Goal: Task Accomplishment & Management: Complete application form

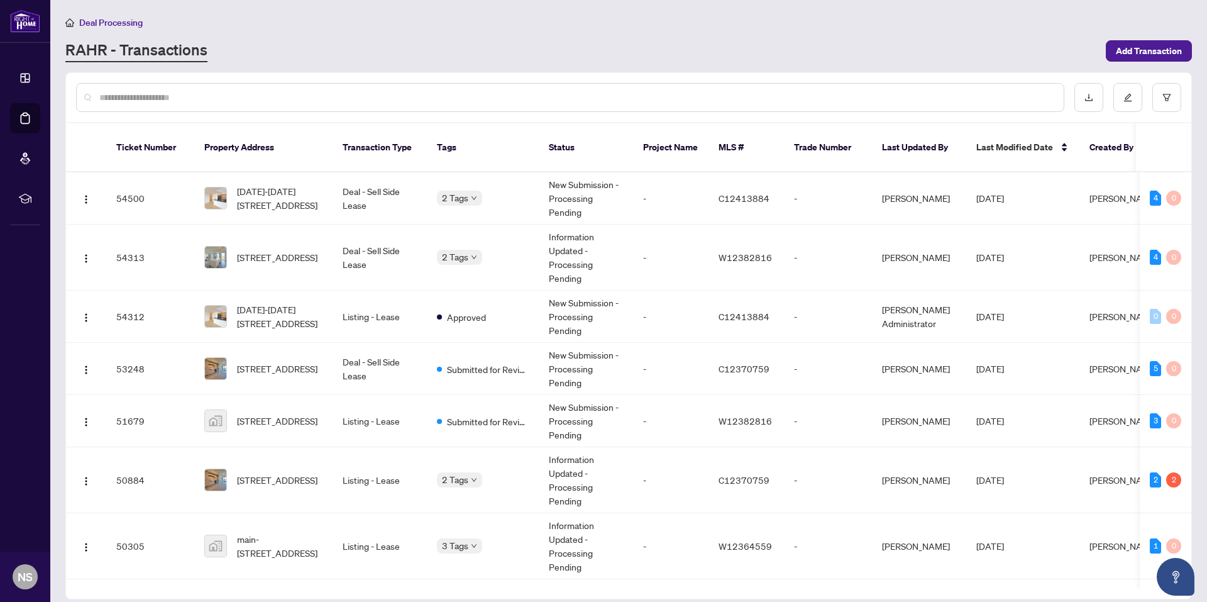
click at [363, 36] on div "Deal Processing [PERSON_NAME] - Transactions Add Transaction" at bounding box center [628, 38] width 1127 height 47
click at [295, 543] on span "main-[STREET_ADDRESS]" at bounding box center [280, 546] width 86 height 28
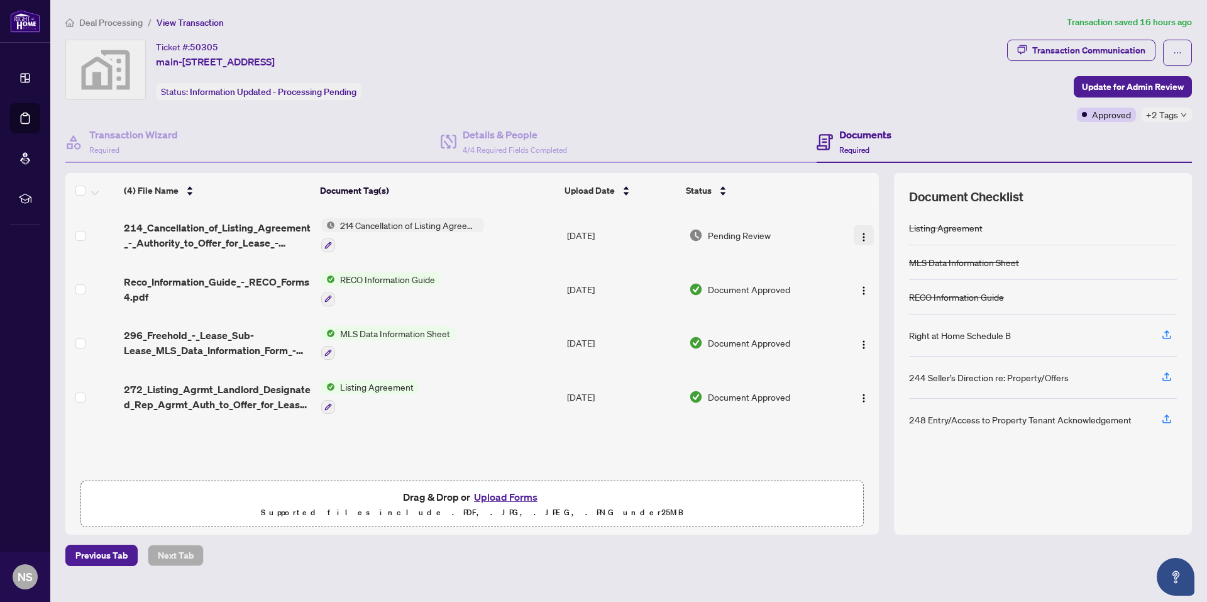
click at [859, 234] on img "button" at bounding box center [864, 237] width 10 height 10
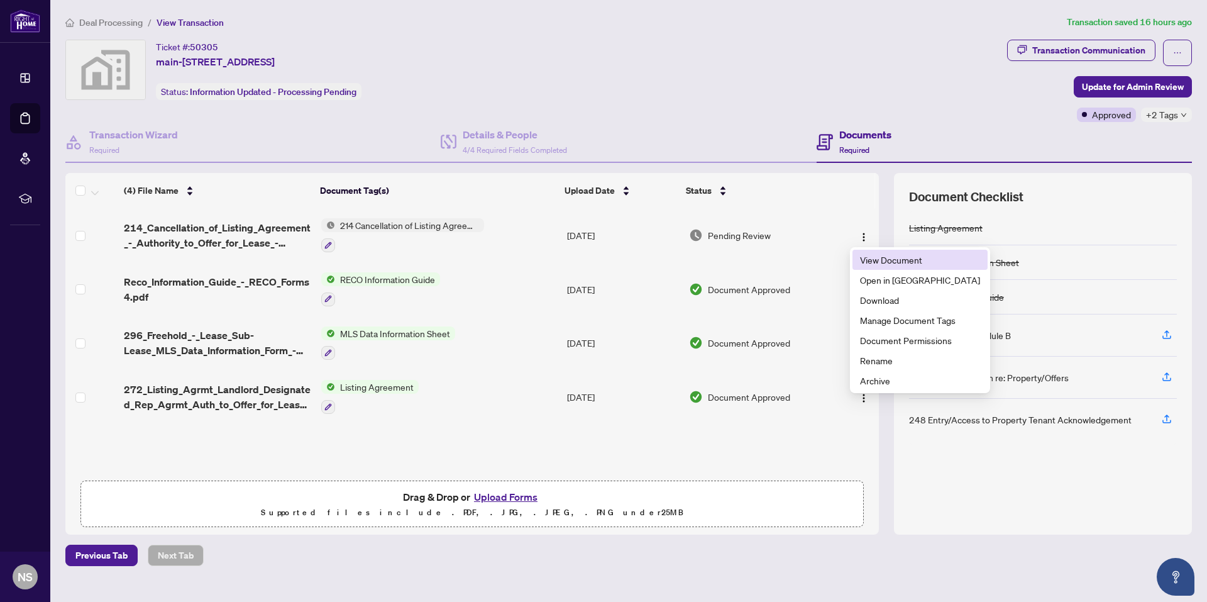
click at [873, 260] on span "View Document" at bounding box center [920, 260] width 120 height 14
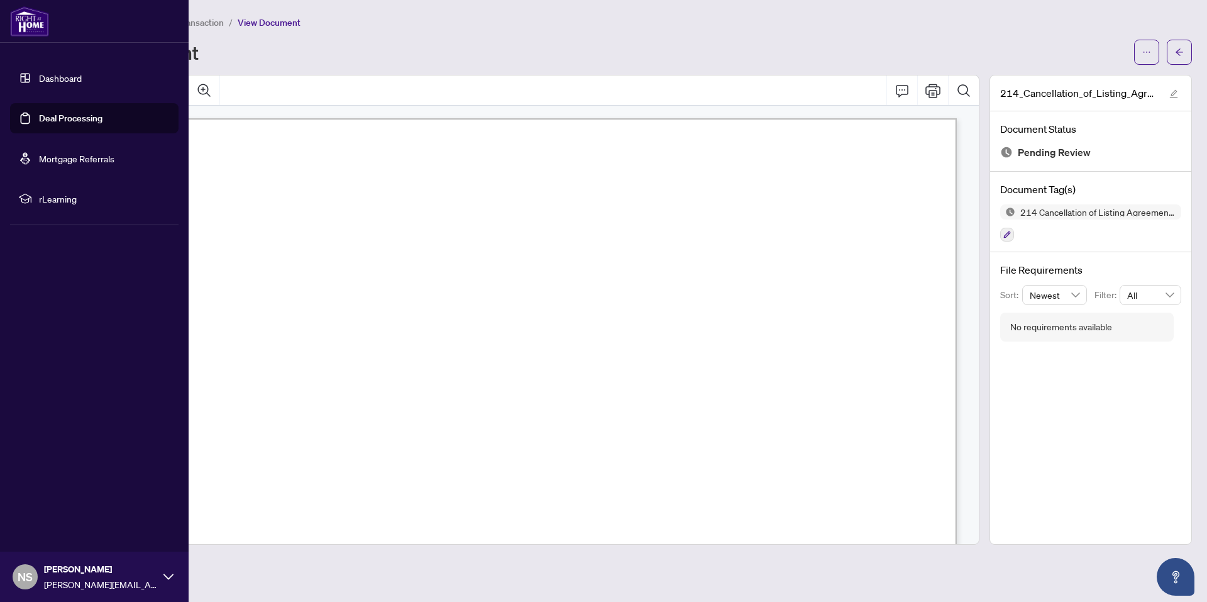
click at [52, 74] on link "Dashboard" at bounding box center [60, 77] width 43 height 11
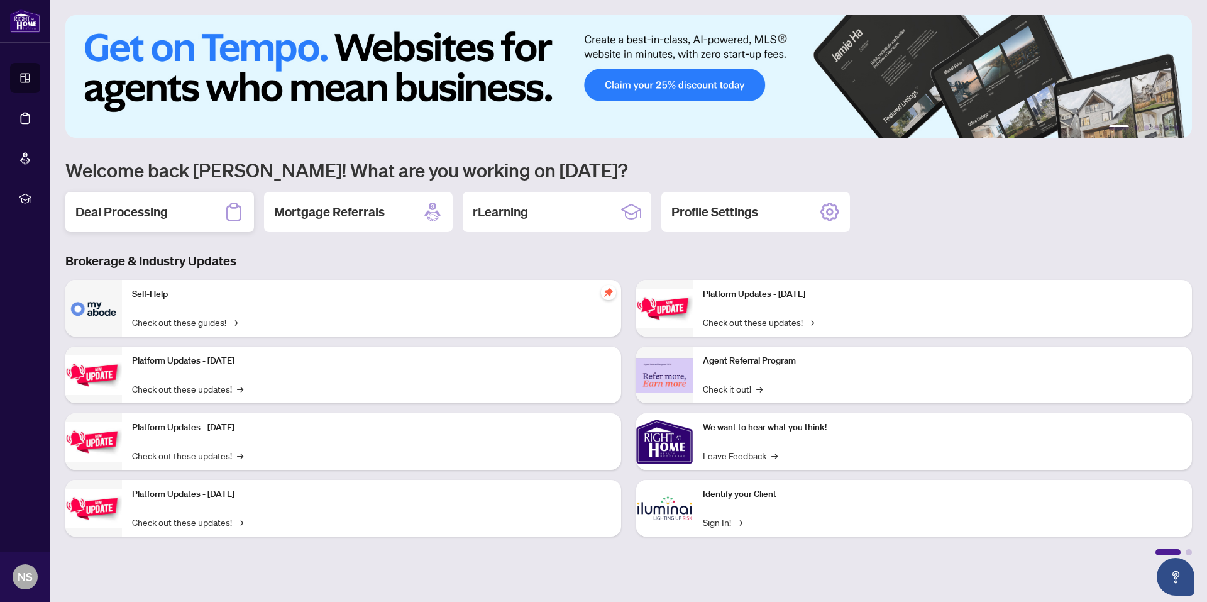
click at [134, 218] on h2 "Deal Processing" at bounding box center [121, 212] width 92 height 18
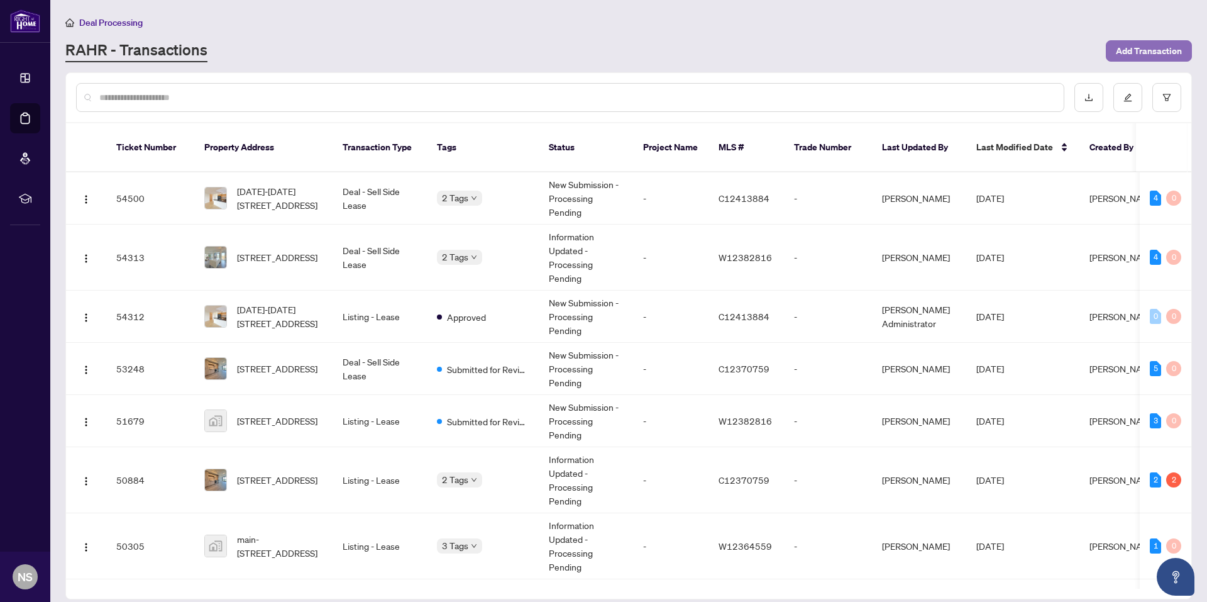
click at [1128, 43] on span "Add Transaction" at bounding box center [1149, 51] width 66 height 20
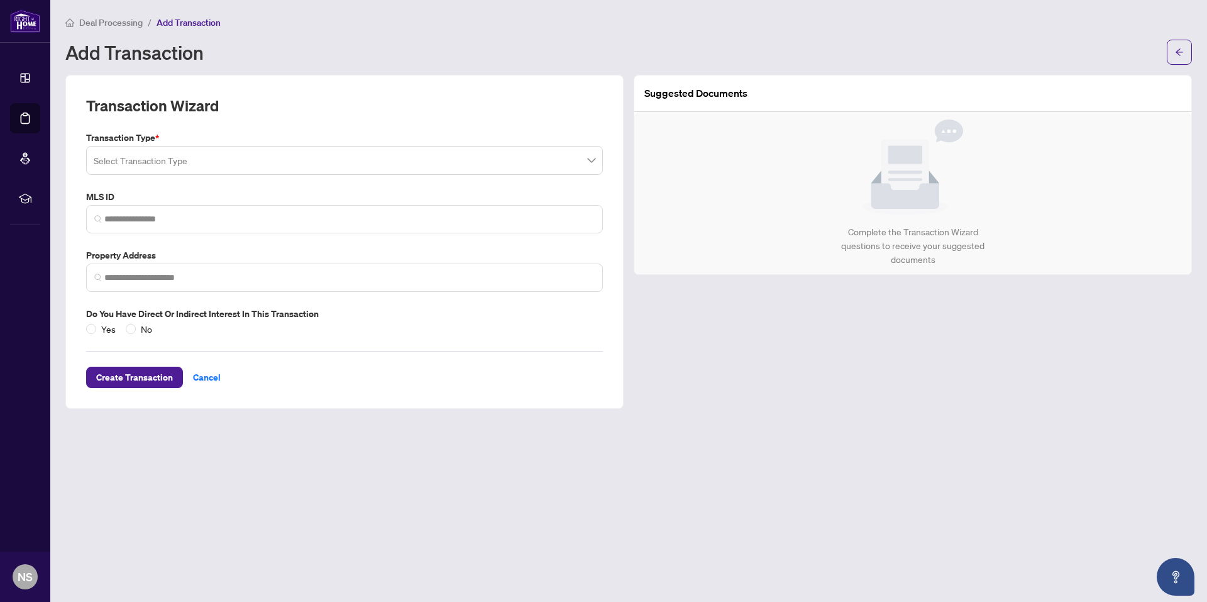
click at [256, 164] on input "search" at bounding box center [339, 162] width 491 height 28
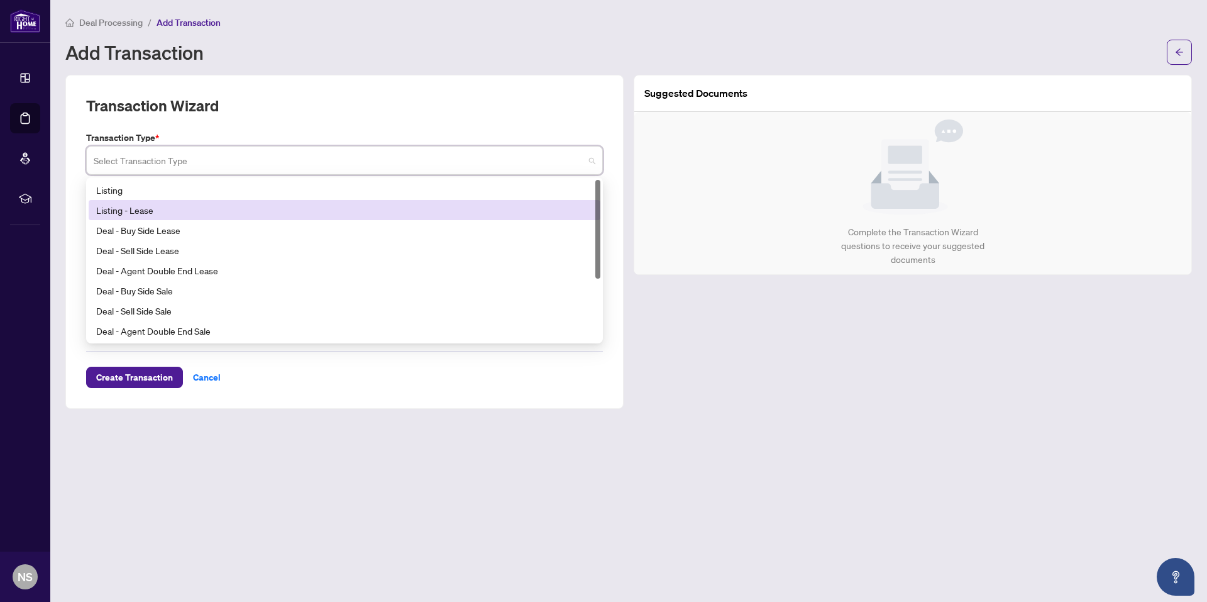
click at [150, 214] on div "Listing - Lease" at bounding box center [344, 210] width 497 height 14
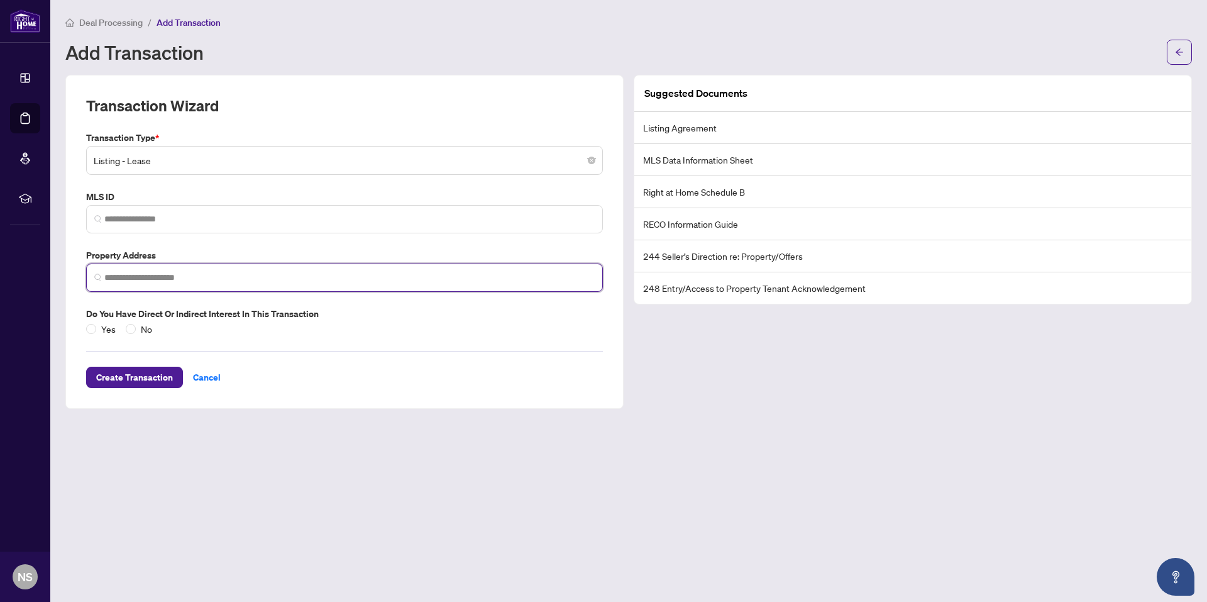
click at [198, 280] on input "search" at bounding box center [349, 277] width 491 height 13
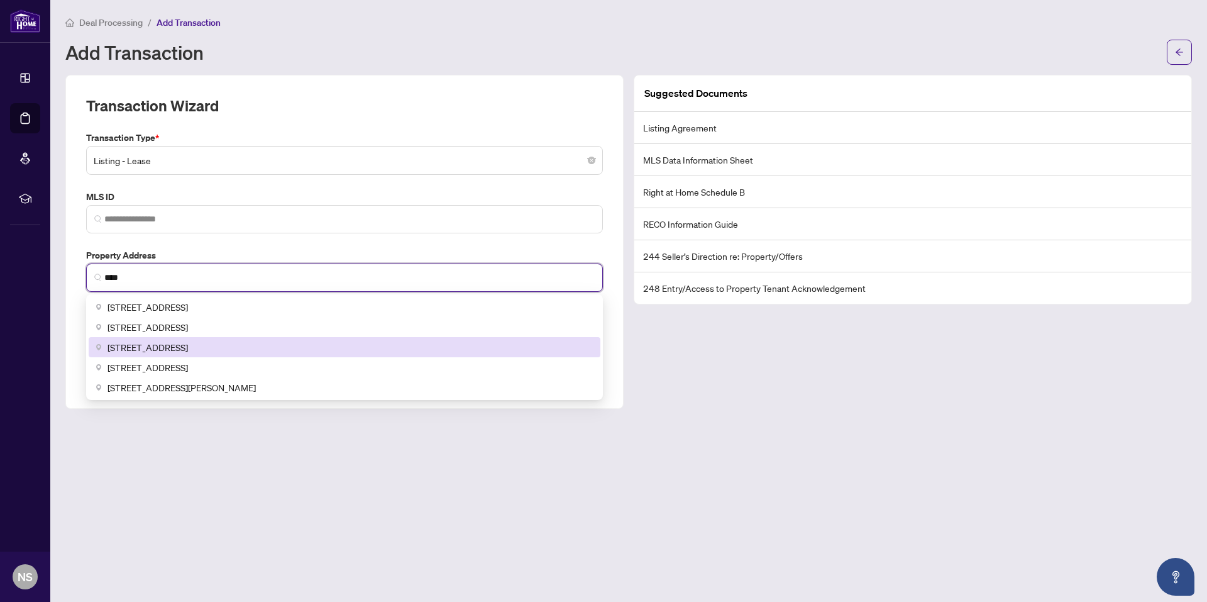
click at [174, 348] on span "[STREET_ADDRESS]" at bounding box center [148, 347] width 80 height 14
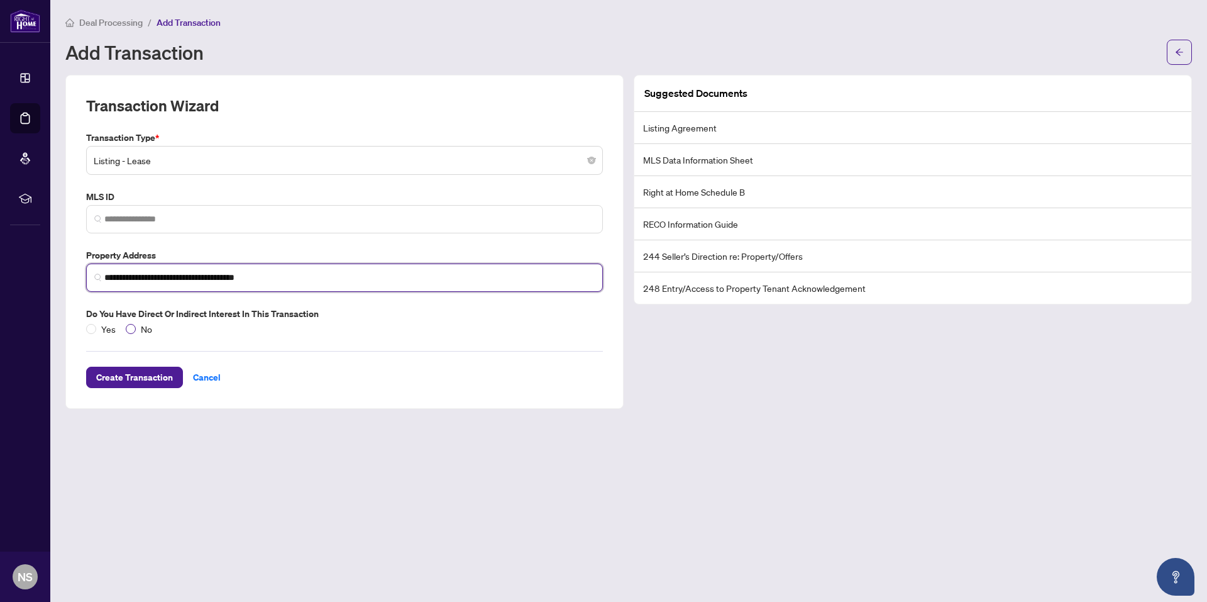
type input "**********"
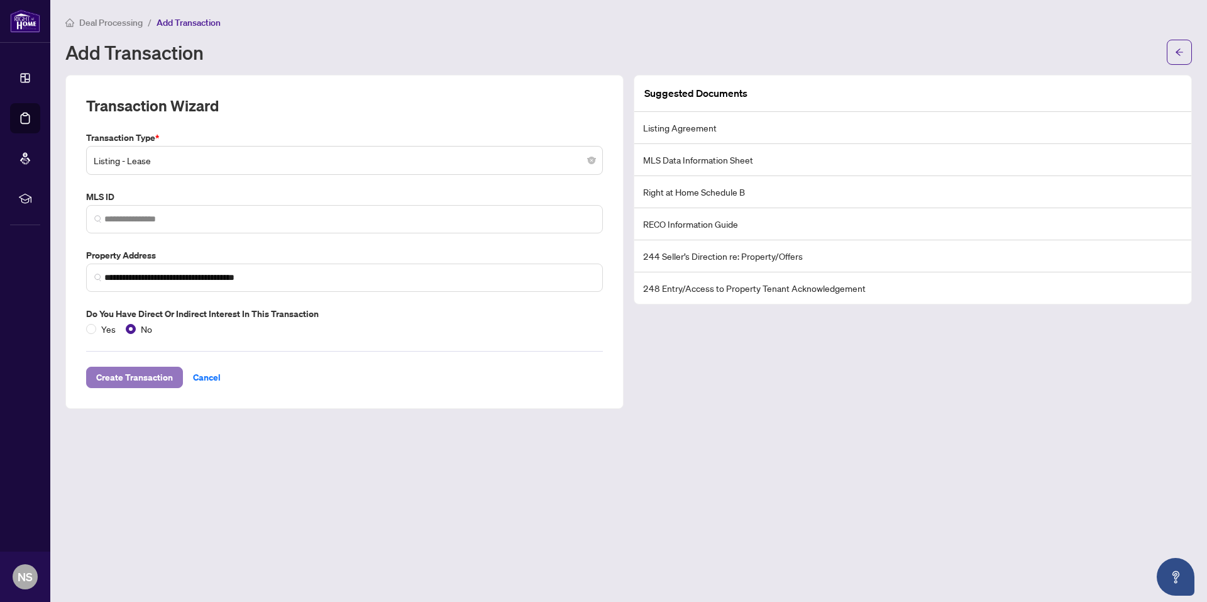
click at [126, 378] on span "Create Transaction" at bounding box center [134, 377] width 77 height 20
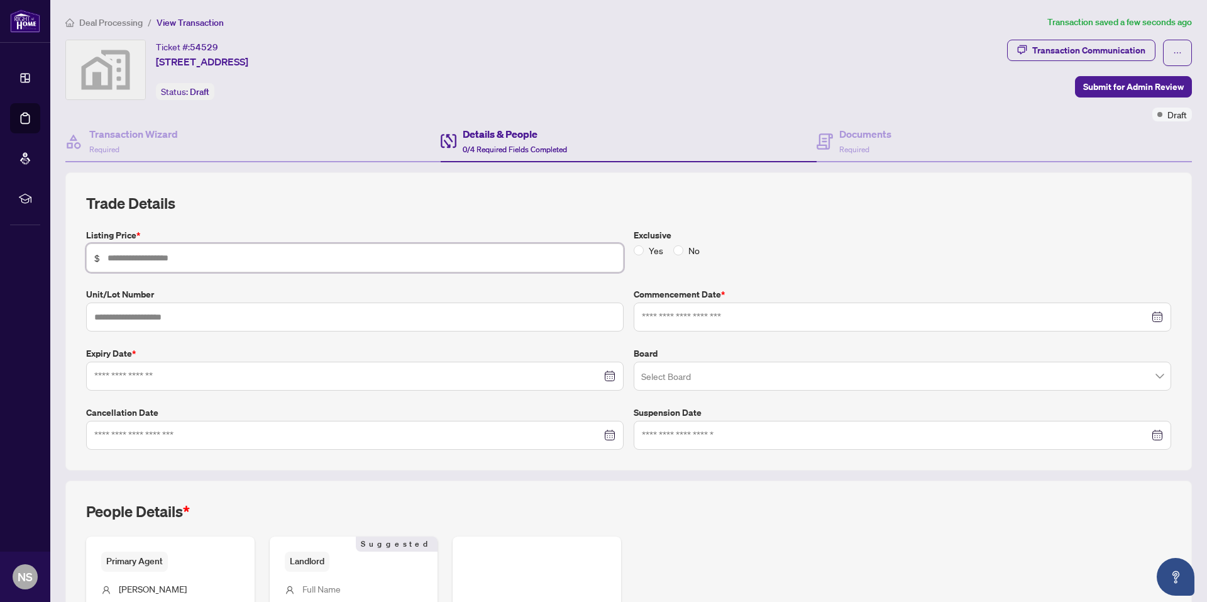
click at [204, 255] on input "text" at bounding box center [362, 258] width 508 height 14
type input "*****"
click at [252, 375] on input at bounding box center [348, 376] width 508 height 14
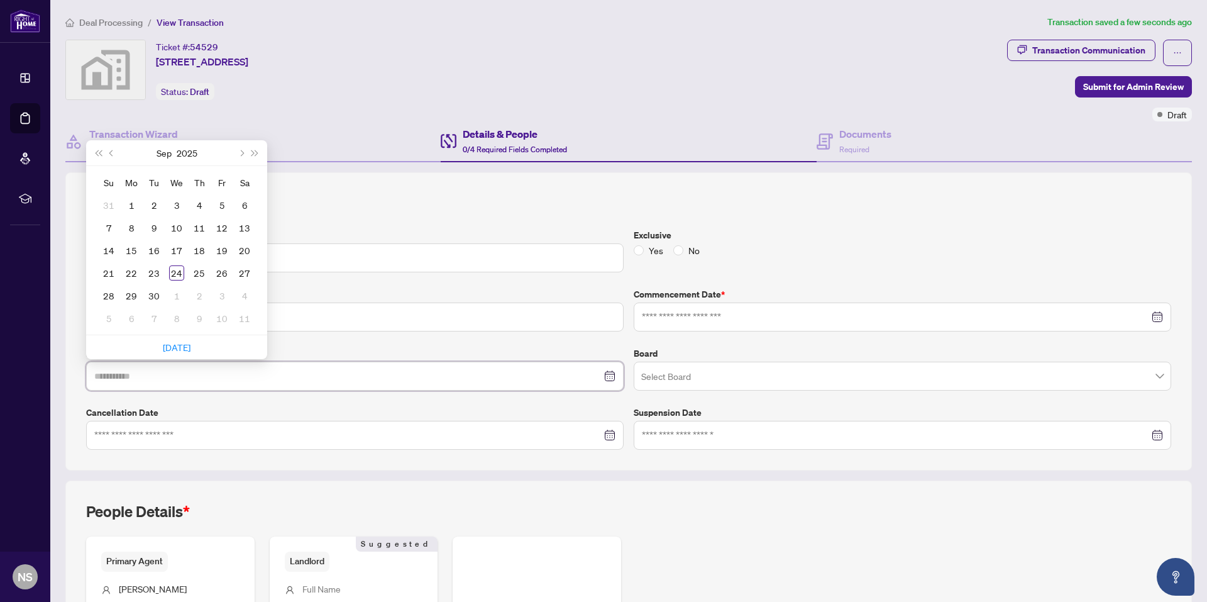
type input "**********"
click at [243, 150] on button "Next month (PageDown)" at bounding box center [241, 152] width 14 height 25
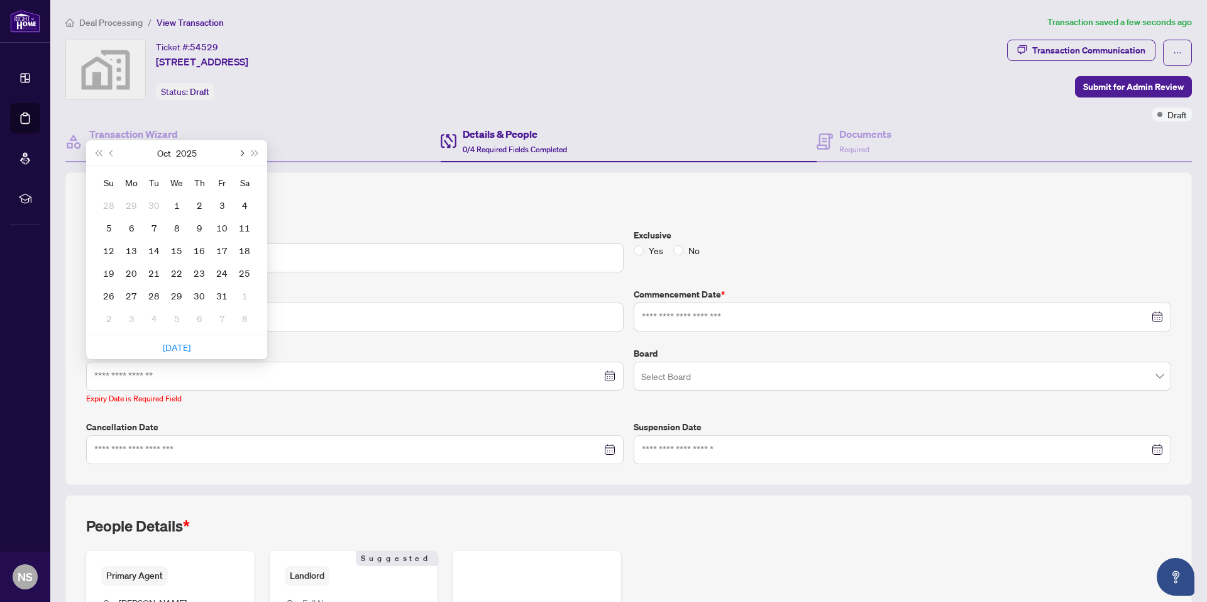
click at [243, 150] on button "Next month (PageDown)" at bounding box center [241, 152] width 14 height 25
type input "**********"
click at [175, 270] on div "24" at bounding box center [176, 272] width 15 height 15
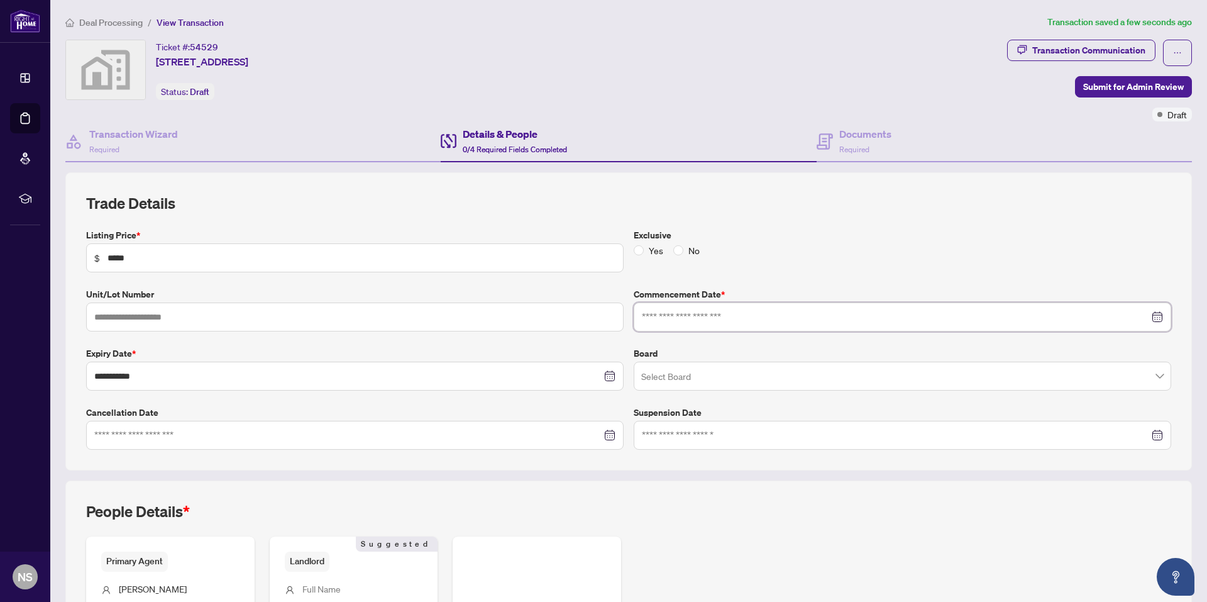
click at [710, 316] on input at bounding box center [896, 317] width 508 height 14
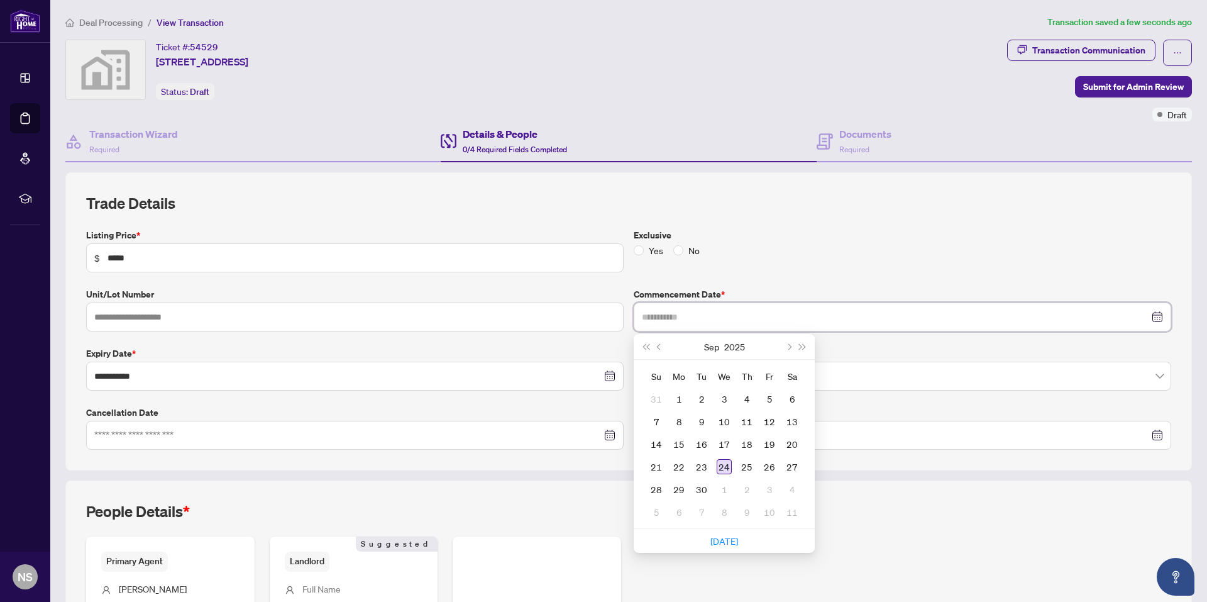
type input "**********"
click at [717, 474] on td "24" at bounding box center [724, 466] width 23 height 23
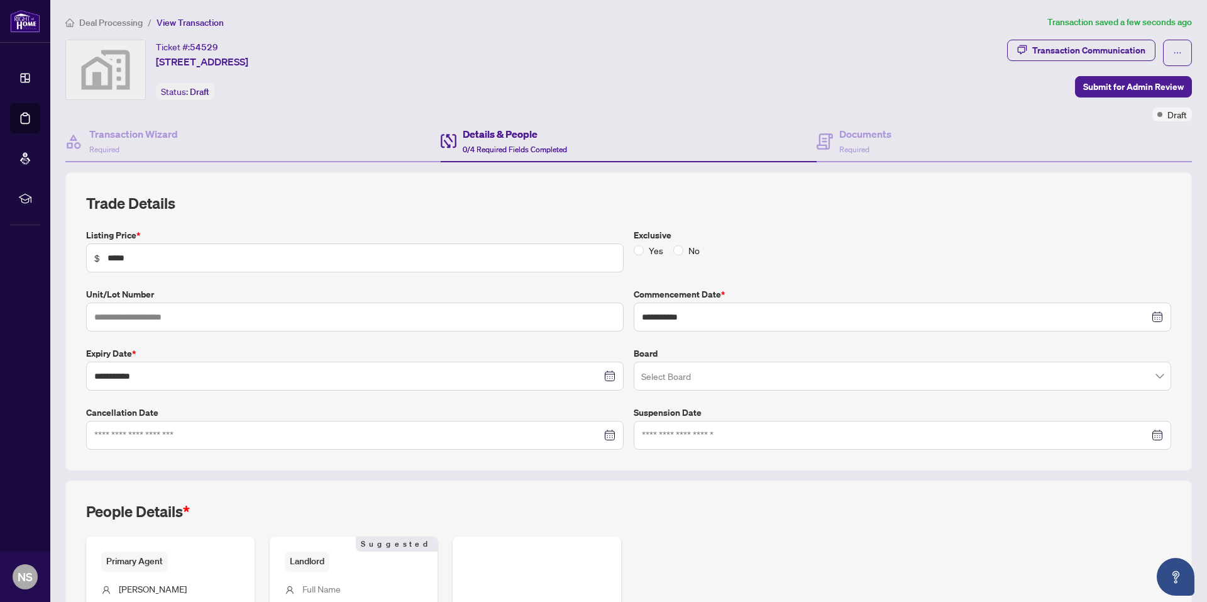
click at [783, 252] on div "Yes No" at bounding box center [903, 250] width 538 height 14
click at [718, 375] on input "search" at bounding box center [896, 378] width 511 height 28
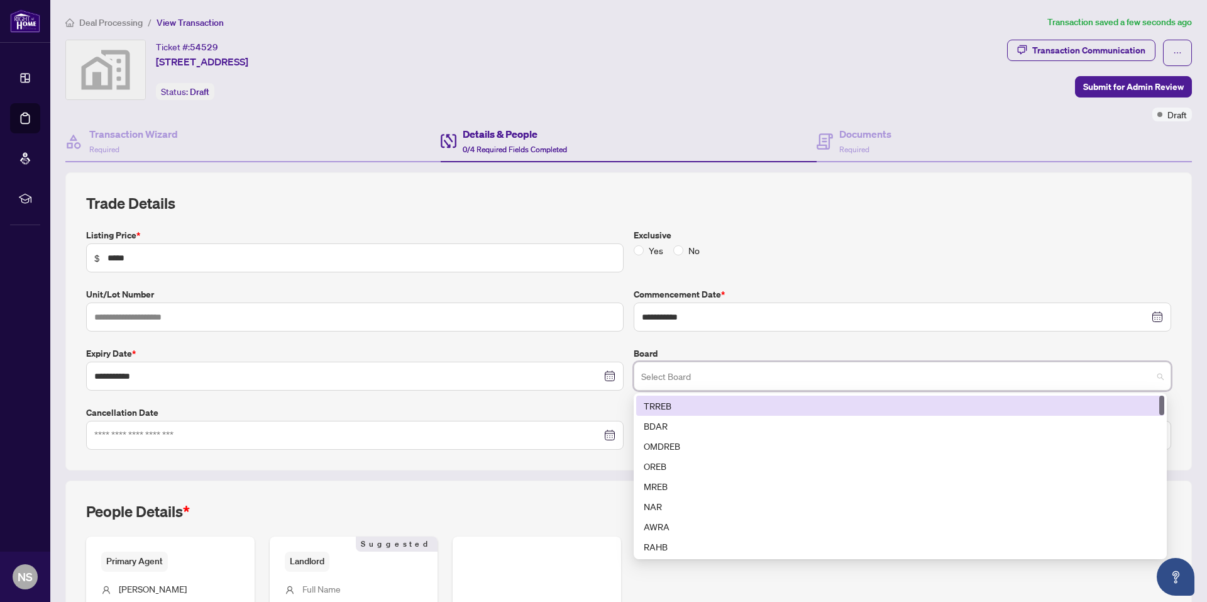
click at [657, 408] on div "TRREB" at bounding box center [900, 406] width 513 height 14
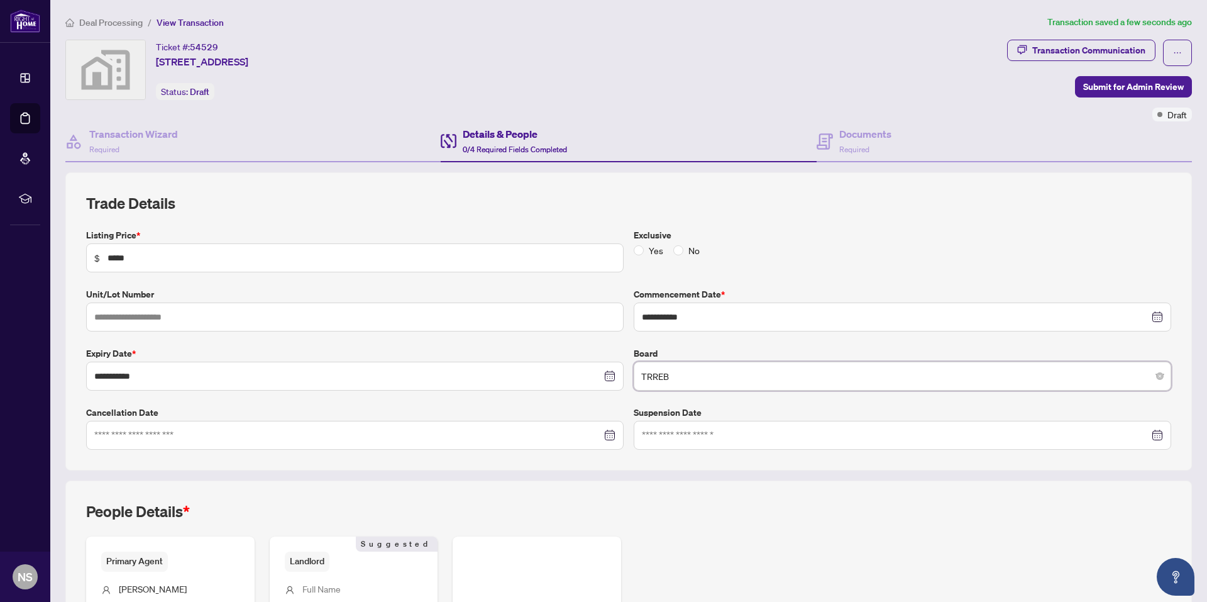
click at [808, 240] on label "Exclusive" at bounding box center [903, 235] width 538 height 14
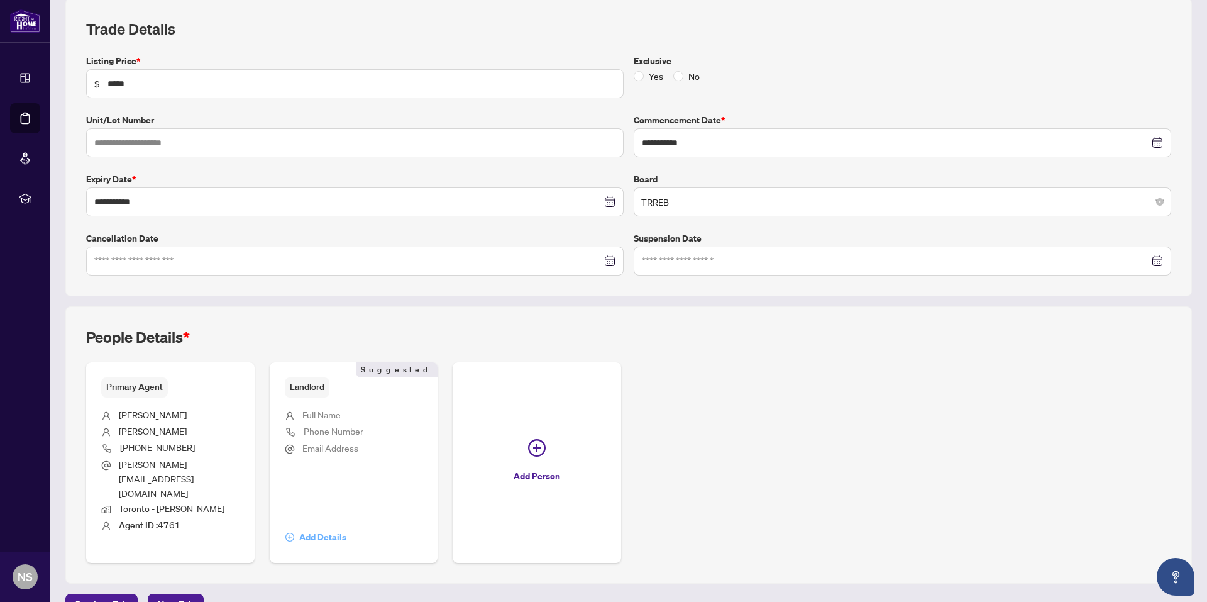
click at [320, 527] on span "Add Details" at bounding box center [322, 537] width 47 height 20
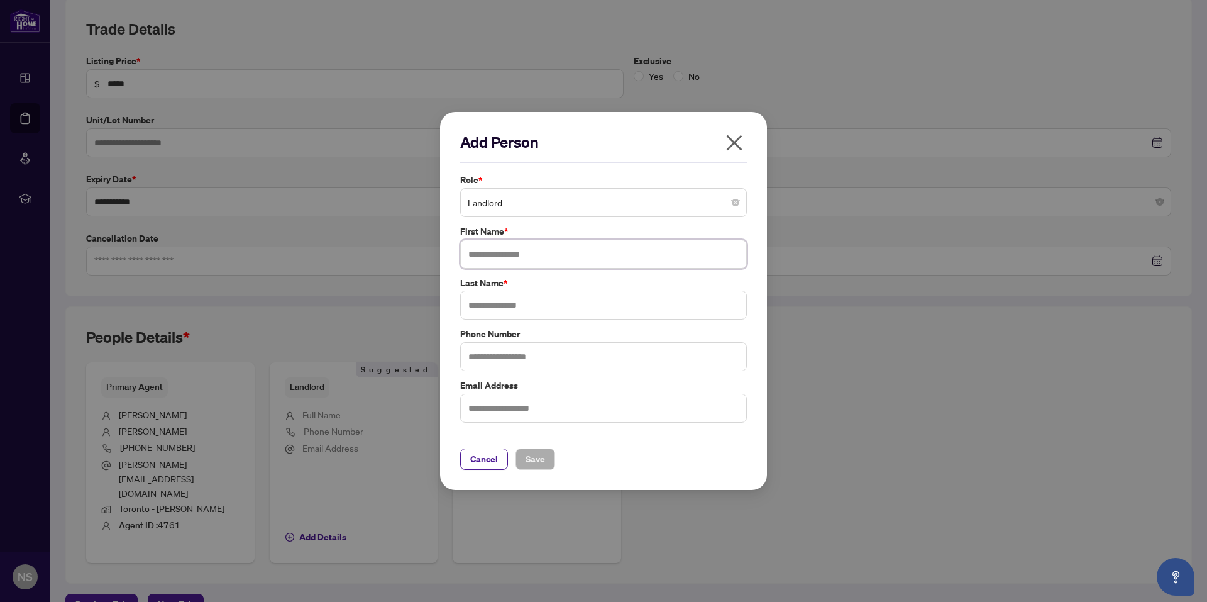
click at [523, 256] on input "text" at bounding box center [603, 254] width 287 height 29
type input "*********"
type input "******"
click at [535, 462] on span "Save" at bounding box center [535, 459] width 19 height 20
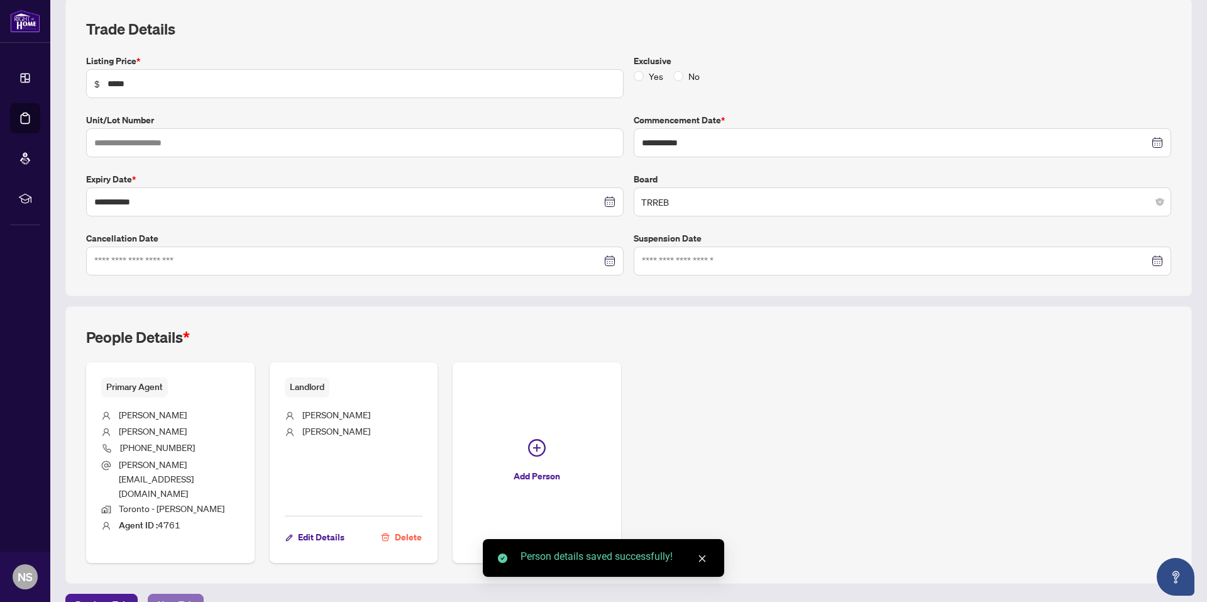
click at [172, 594] on span "Next Tab" at bounding box center [176, 604] width 36 height 20
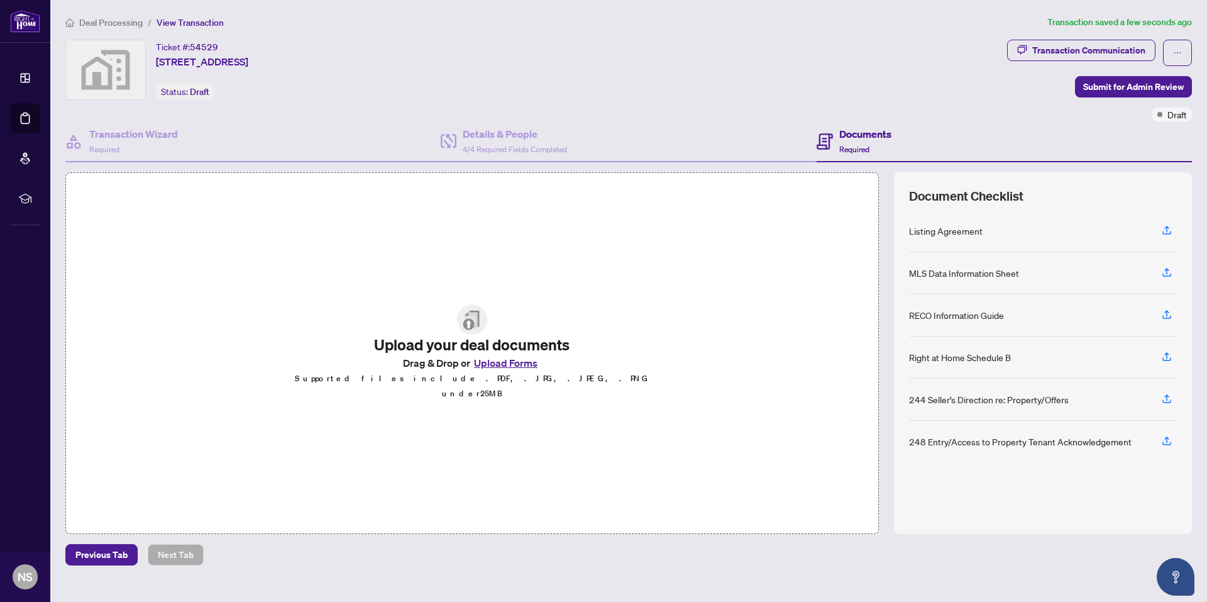
click at [505, 368] on button "Upload Forms" at bounding box center [505, 363] width 71 height 16
click at [1171, 229] on icon "button" at bounding box center [1167, 230] width 11 height 11
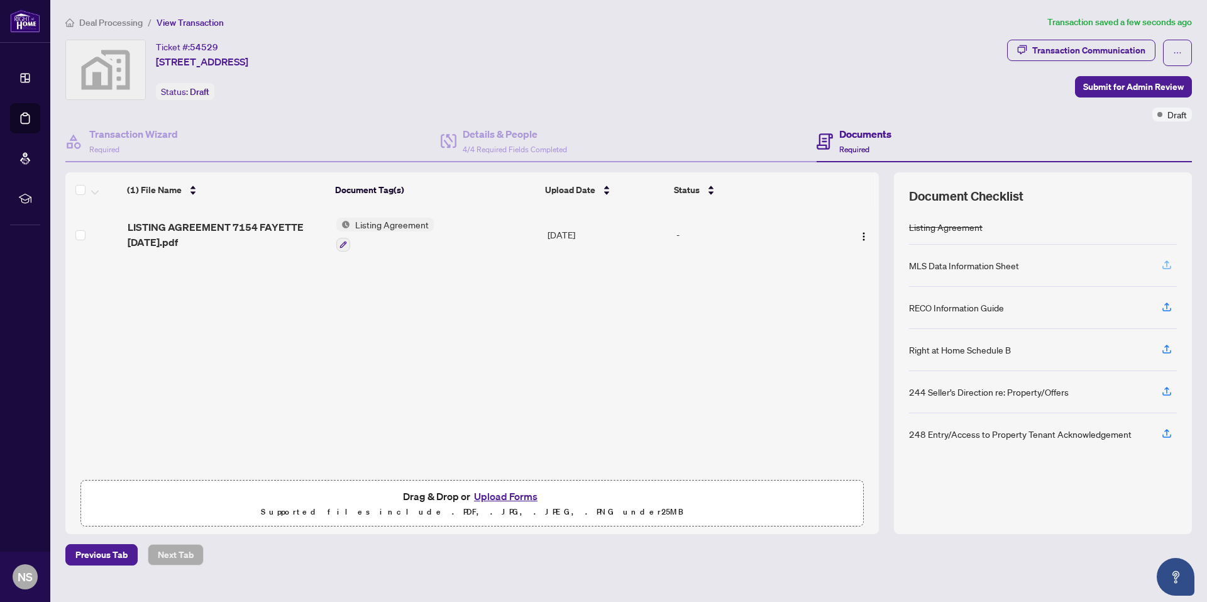
click at [1160, 265] on button "button" at bounding box center [1167, 265] width 20 height 21
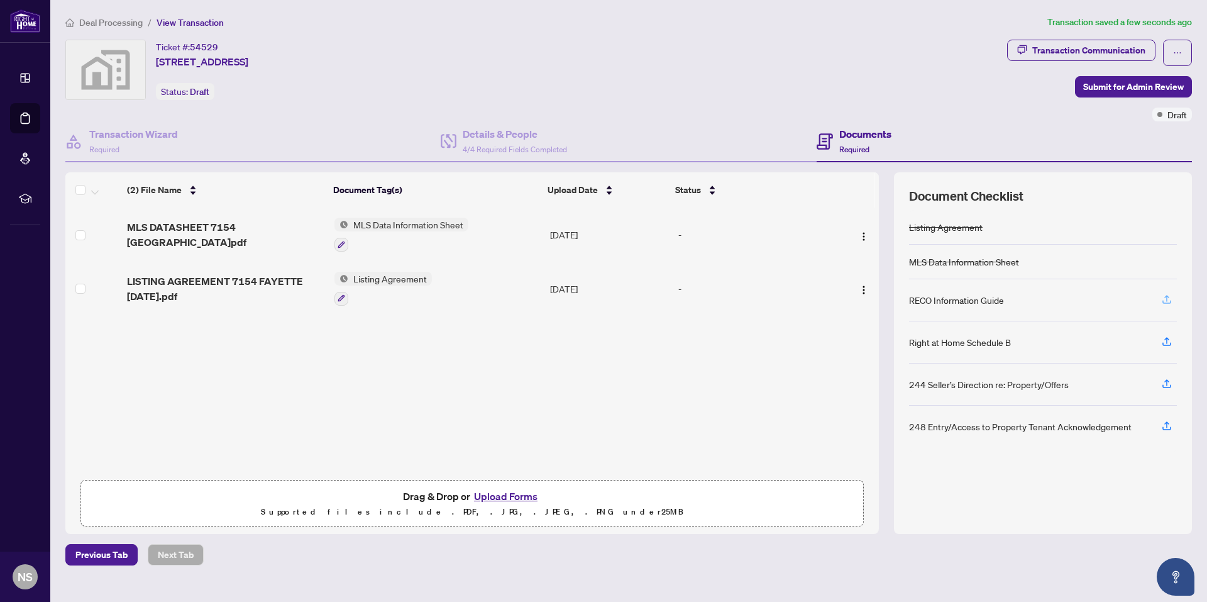
click at [1165, 298] on icon "button" at bounding box center [1167, 299] width 11 height 11
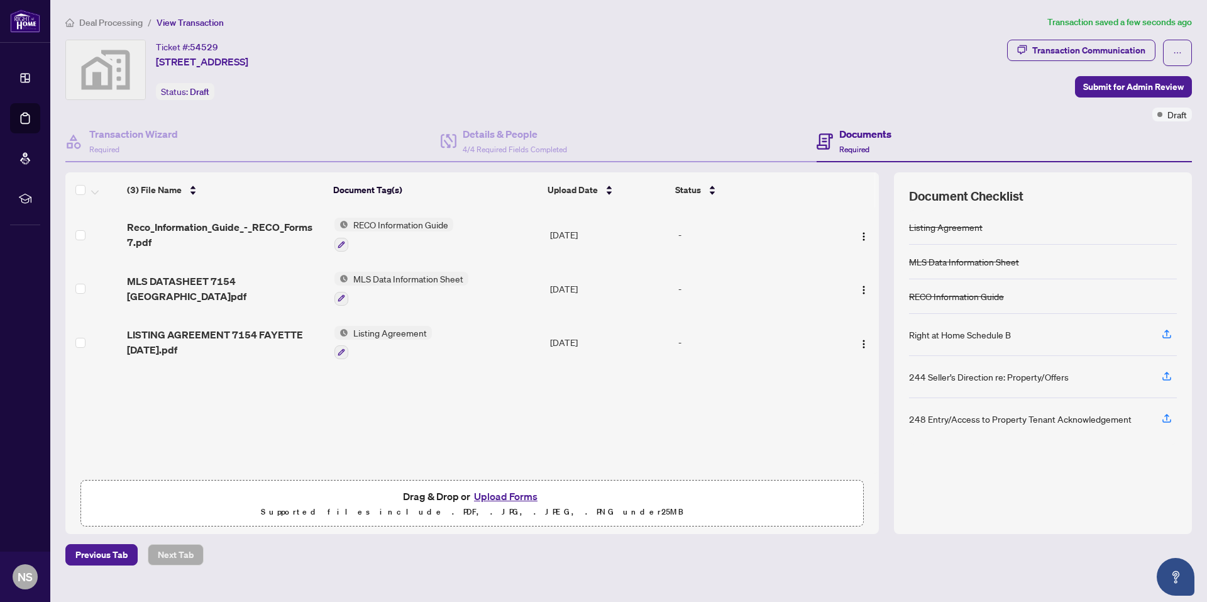
click at [109, 21] on span "Deal Processing" at bounding box center [111, 22] width 64 height 11
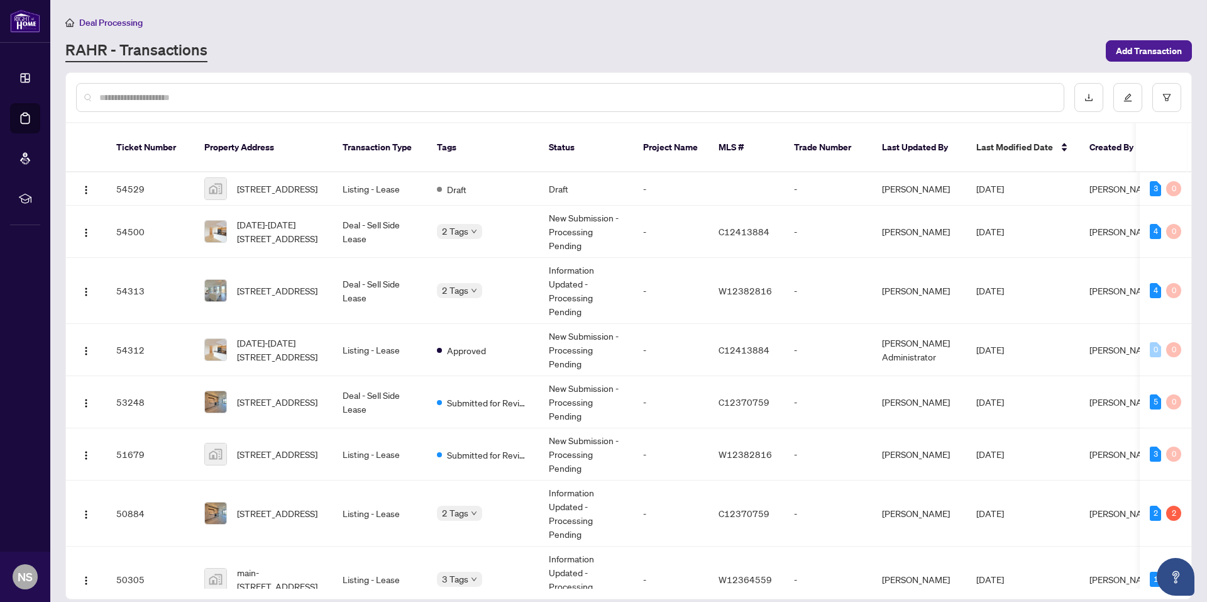
click at [464, 19] on div "Deal Processing" at bounding box center [628, 22] width 1127 height 14
drag, startPoint x: 1192, startPoint y: 268, endPoint x: 1192, endPoint y: 299, distance: 31.4
click at [1192, 299] on div "Ticket Number Property Address Transaction Type Tags Status Project Name MLS # …" at bounding box center [628, 335] width 1127 height 527
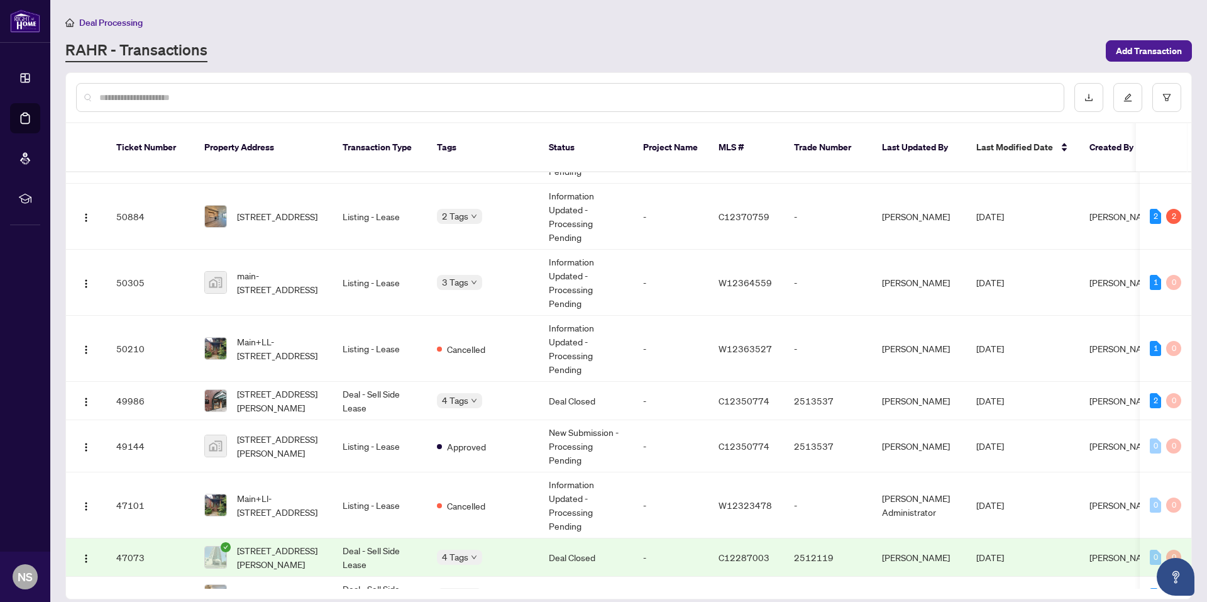
scroll to position [300, 0]
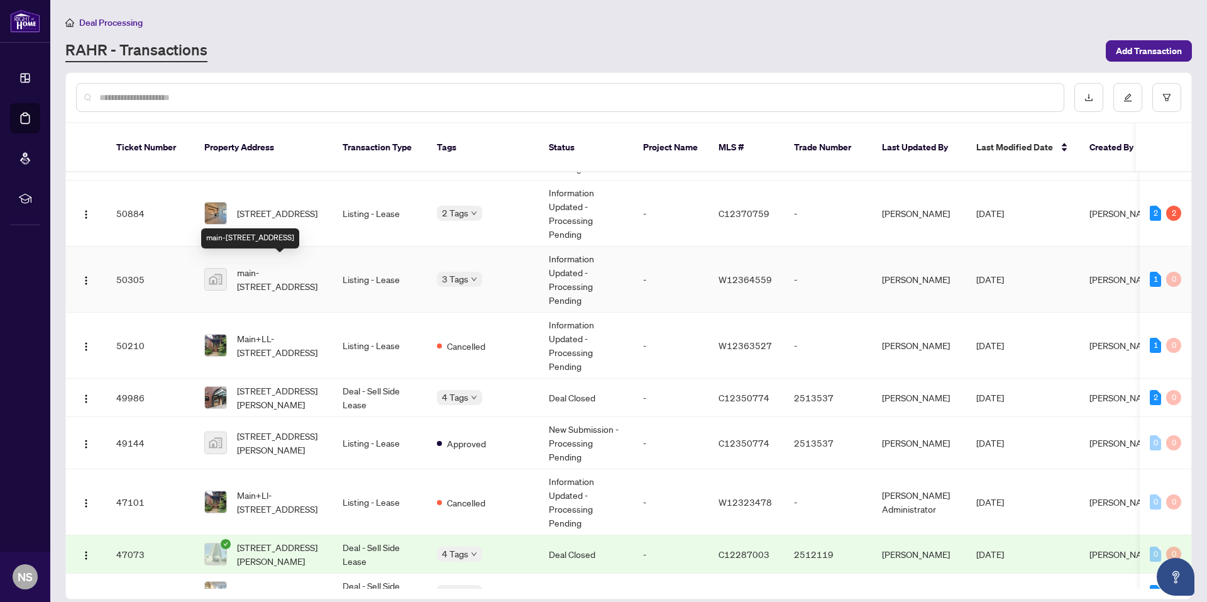
click at [276, 269] on span "main-[STREET_ADDRESS]" at bounding box center [280, 279] width 86 height 28
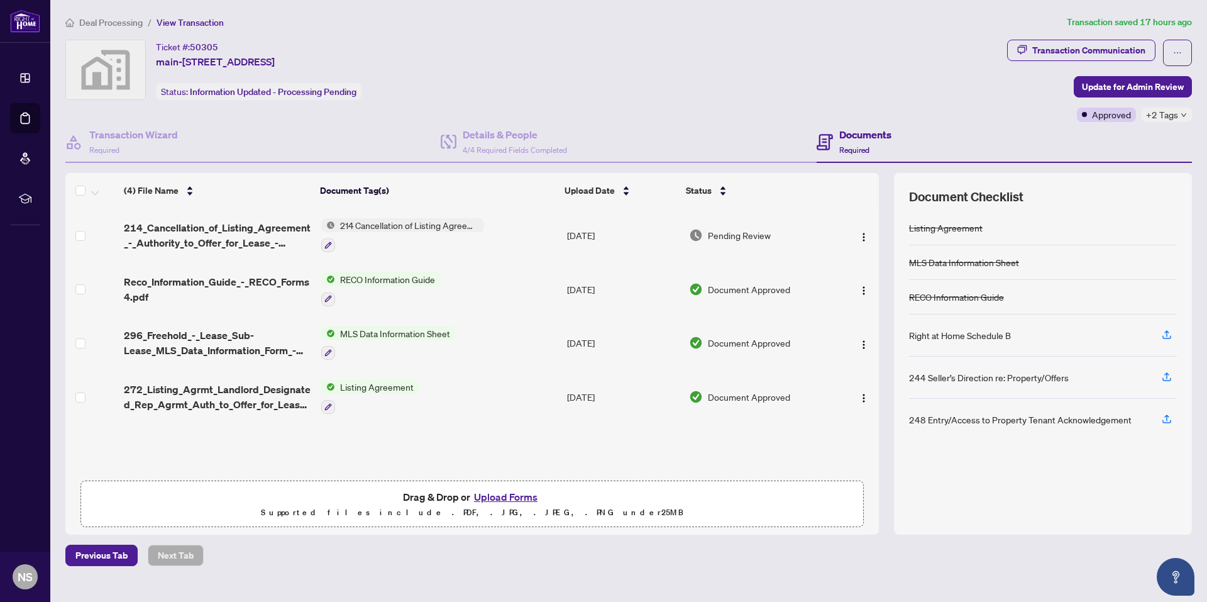
click at [508, 494] on button "Upload Forms" at bounding box center [505, 497] width 71 height 16
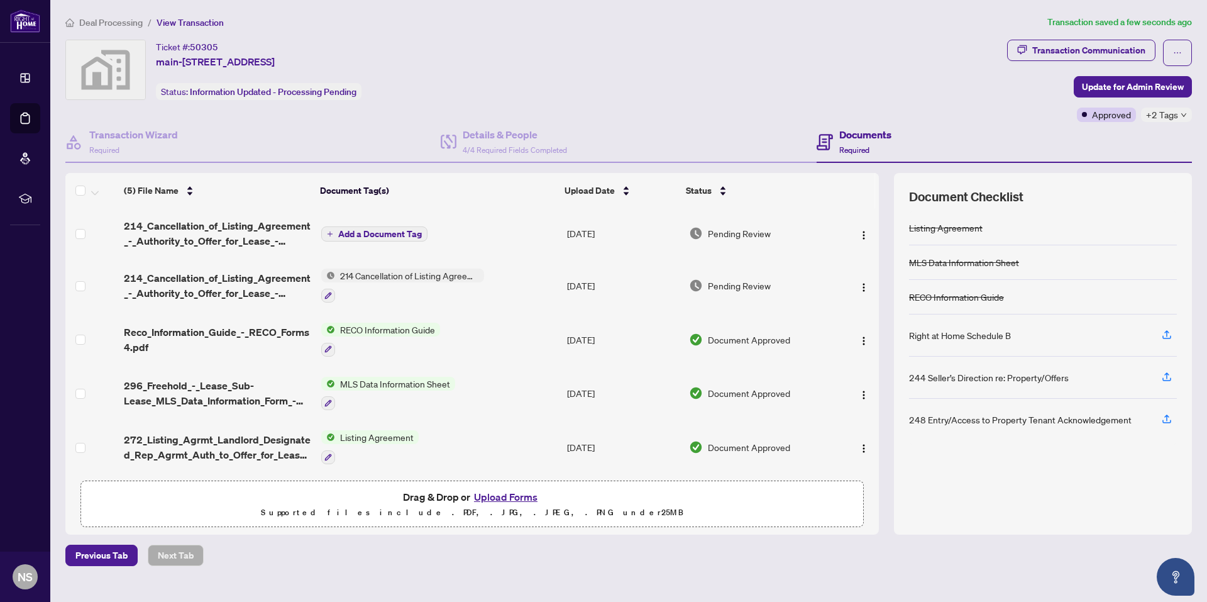
click at [391, 238] on span "Add a Document Tag" at bounding box center [380, 234] width 84 height 9
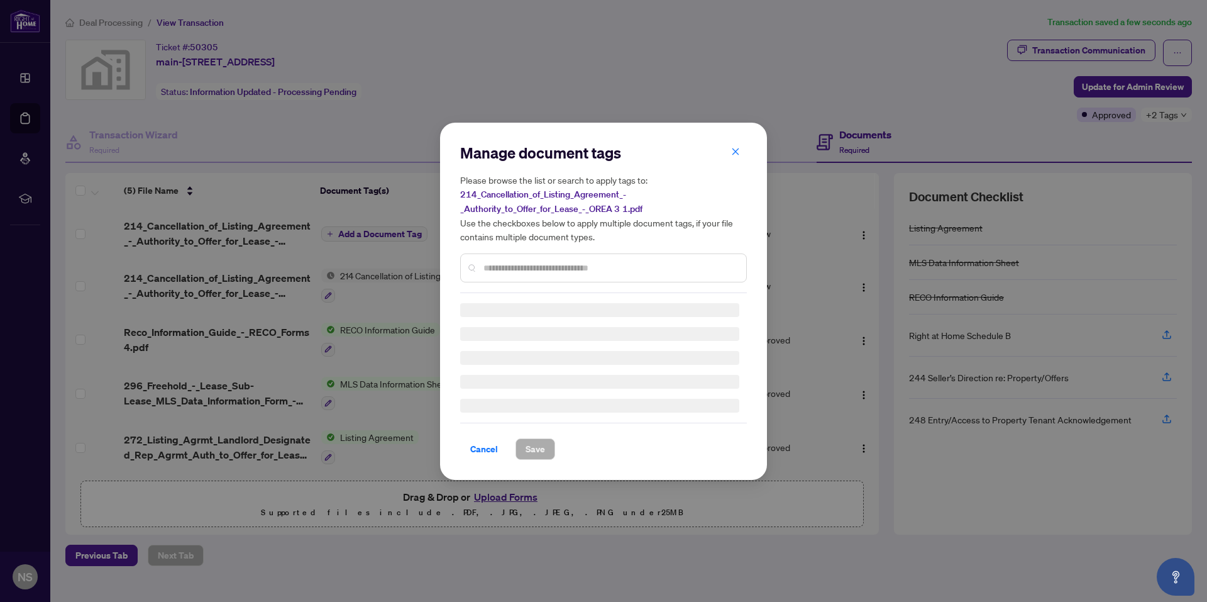
click at [513, 267] on div "Manage document tags Please browse the list or search to apply tags to: 214_Can…" at bounding box center [603, 218] width 287 height 150
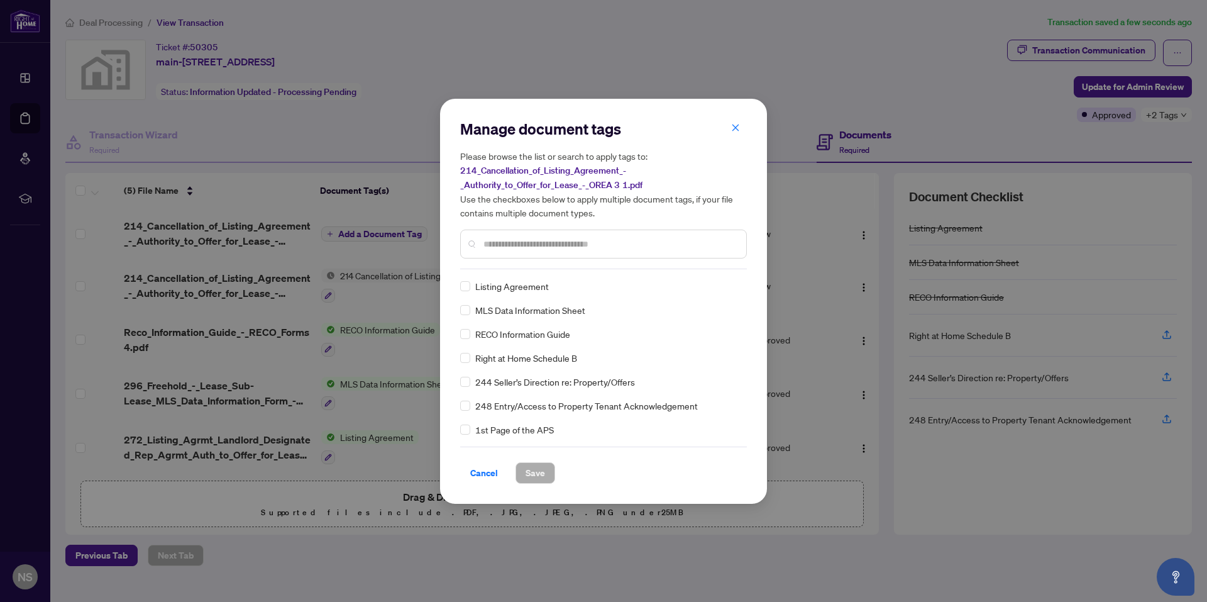
click at [513, 245] on input "text" at bounding box center [610, 244] width 253 height 14
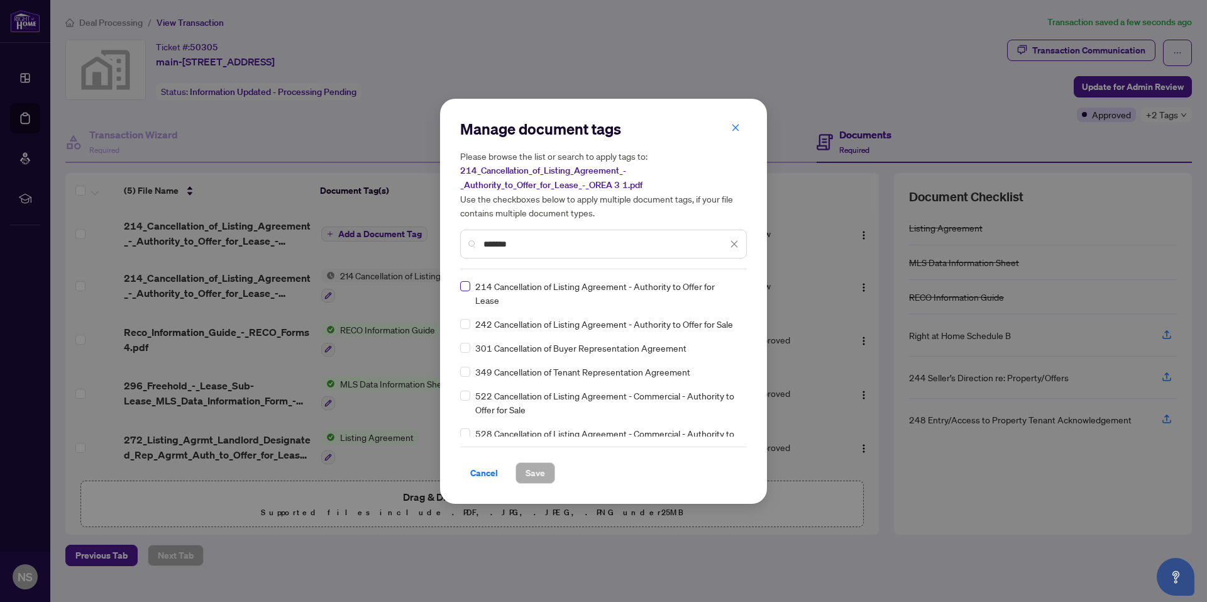
type input "*******"
click at [531, 471] on span "Save" at bounding box center [535, 473] width 19 height 20
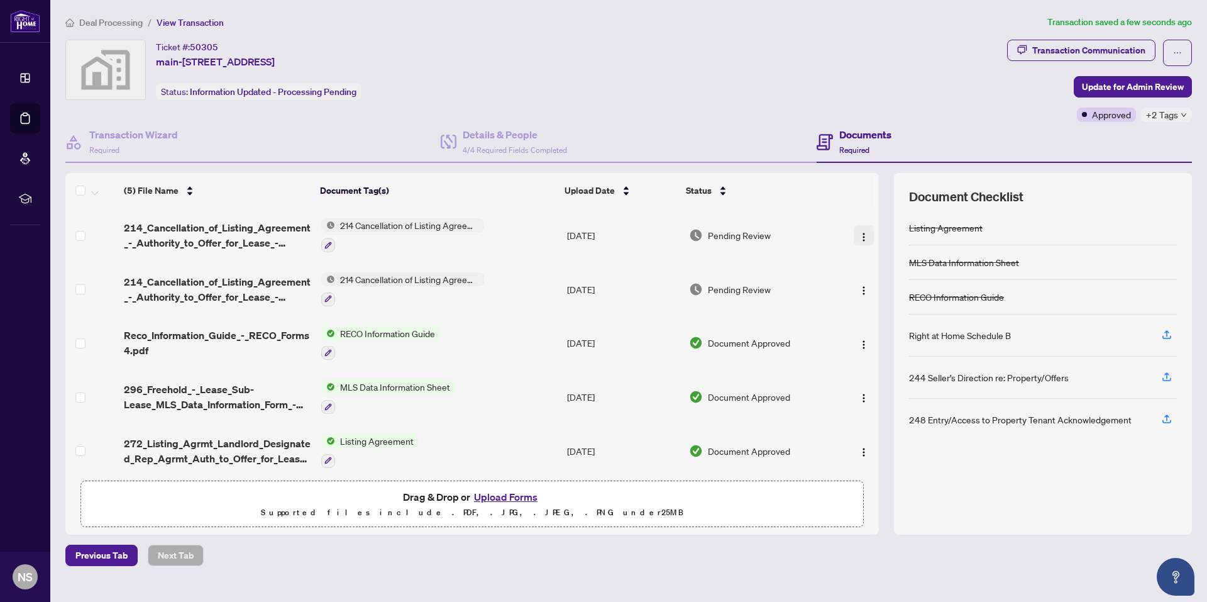
click at [859, 237] on img "button" at bounding box center [864, 237] width 10 height 10
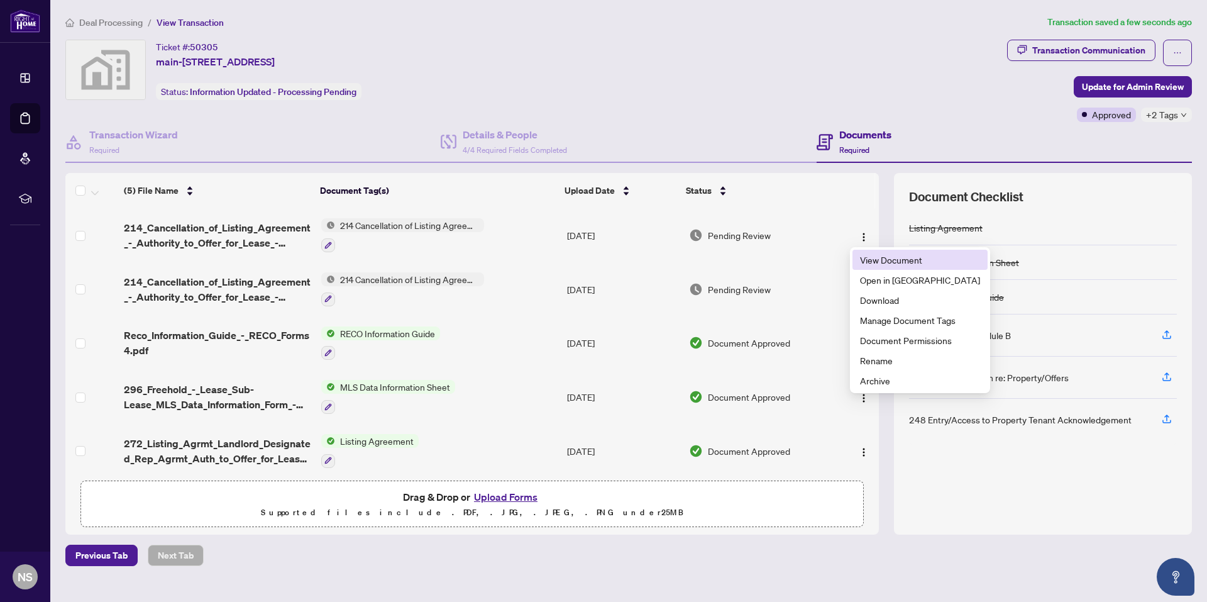
click at [872, 258] on span "View Document" at bounding box center [920, 260] width 120 height 14
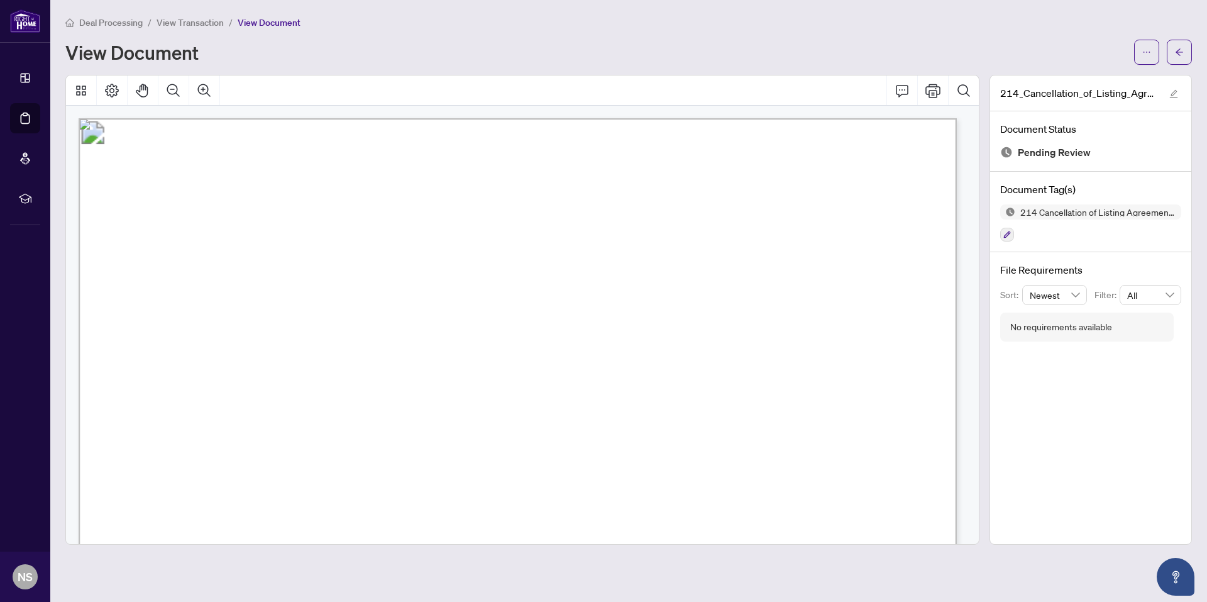
click at [1198, 52] on main "Deal Processing / View Transaction / View Document View Document 214_Cancellati…" at bounding box center [628, 301] width 1157 height 602
click at [1182, 52] on icon "arrow-left" at bounding box center [1179, 52] width 9 height 9
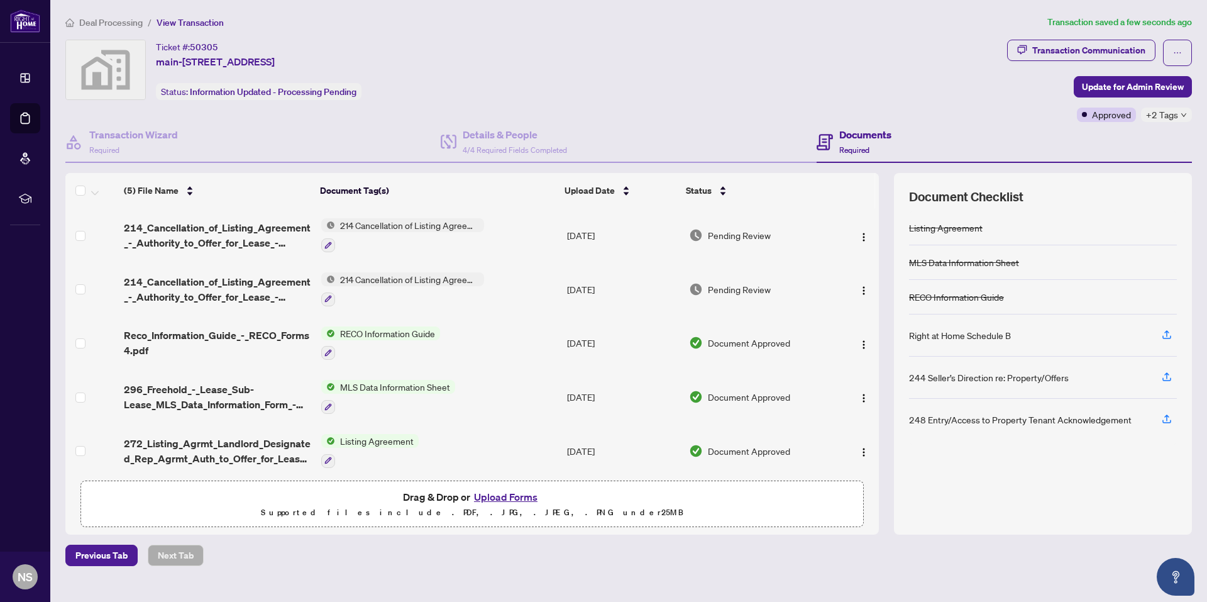
click at [104, 21] on span "Deal Processing" at bounding box center [111, 22] width 64 height 11
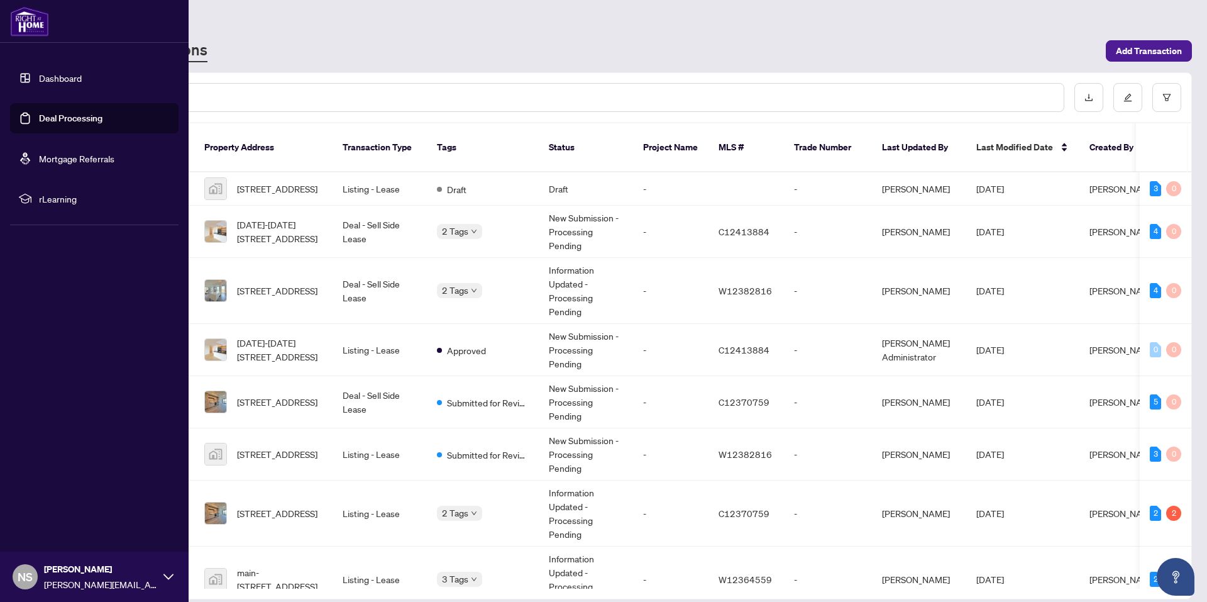
click at [28, 30] on img at bounding box center [29, 21] width 39 height 30
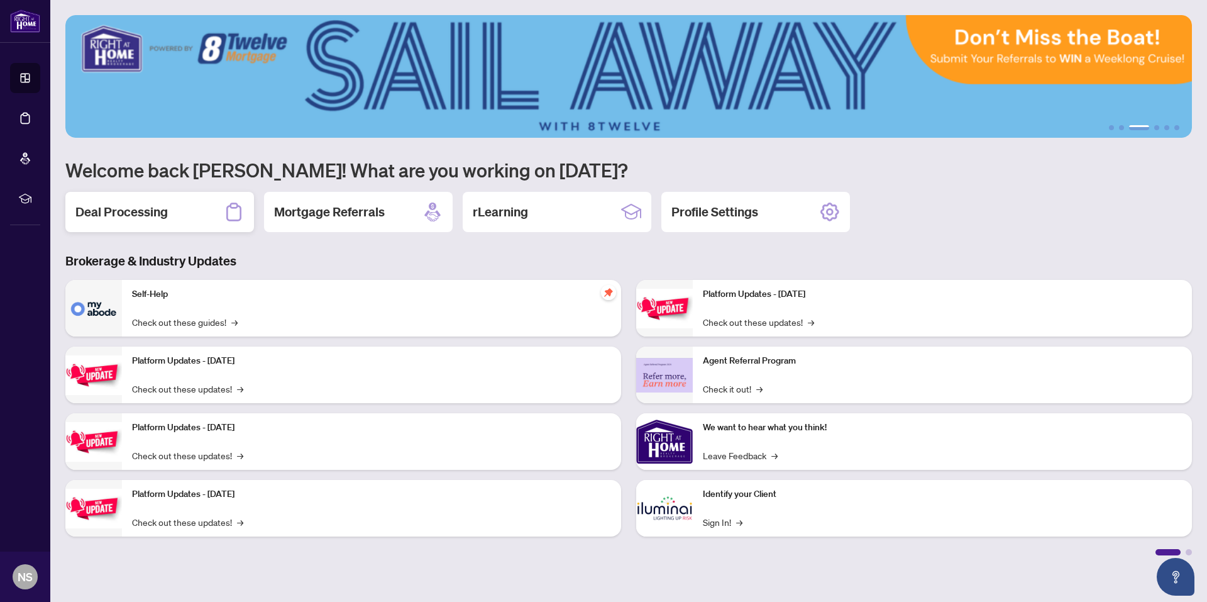
click at [162, 206] on h2 "Deal Processing" at bounding box center [121, 212] width 92 height 18
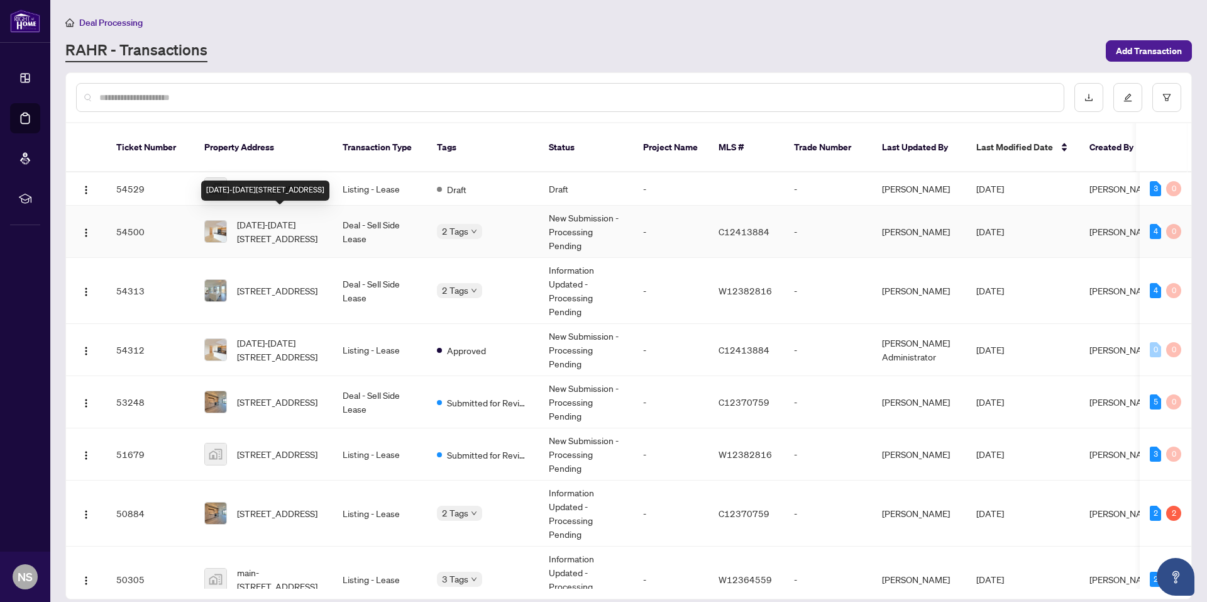
click at [258, 185] on div "[DATE]-[DATE][STREET_ADDRESS]" at bounding box center [265, 190] width 128 height 20
click at [276, 182] on span "[STREET_ADDRESS]" at bounding box center [277, 189] width 80 height 14
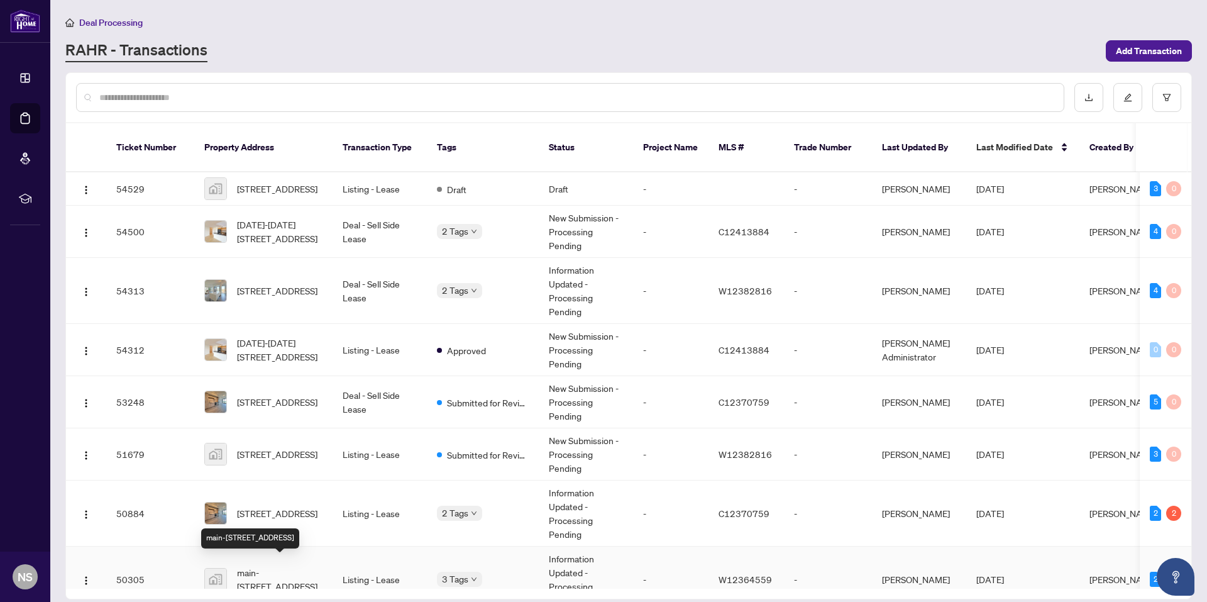
click at [295, 565] on span "main-[STREET_ADDRESS]" at bounding box center [280, 579] width 86 height 28
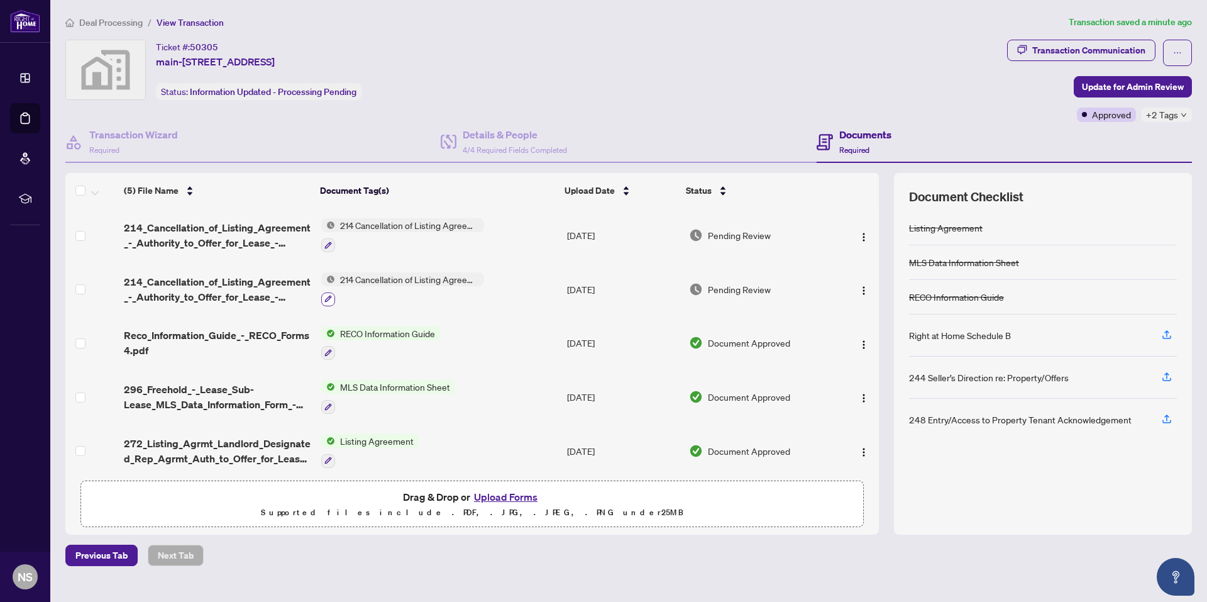
click at [325, 296] on icon "button" at bounding box center [329, 299] width 8 height 8
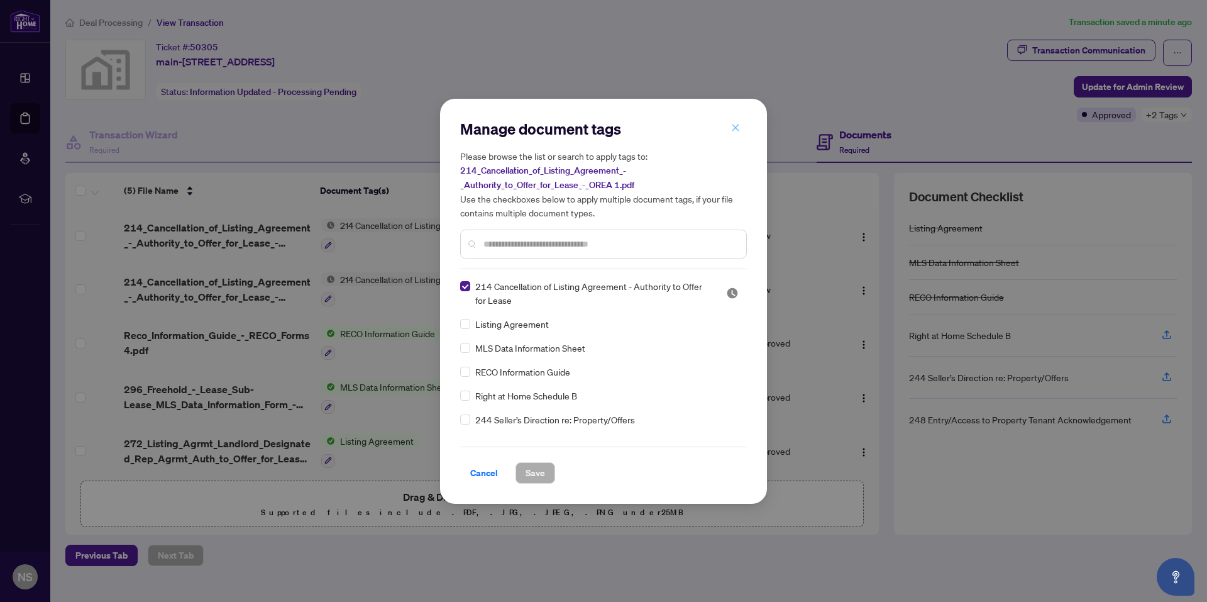
click at [735, 129] on icon "close" at bounding box center [736, 128] width 7 height 7
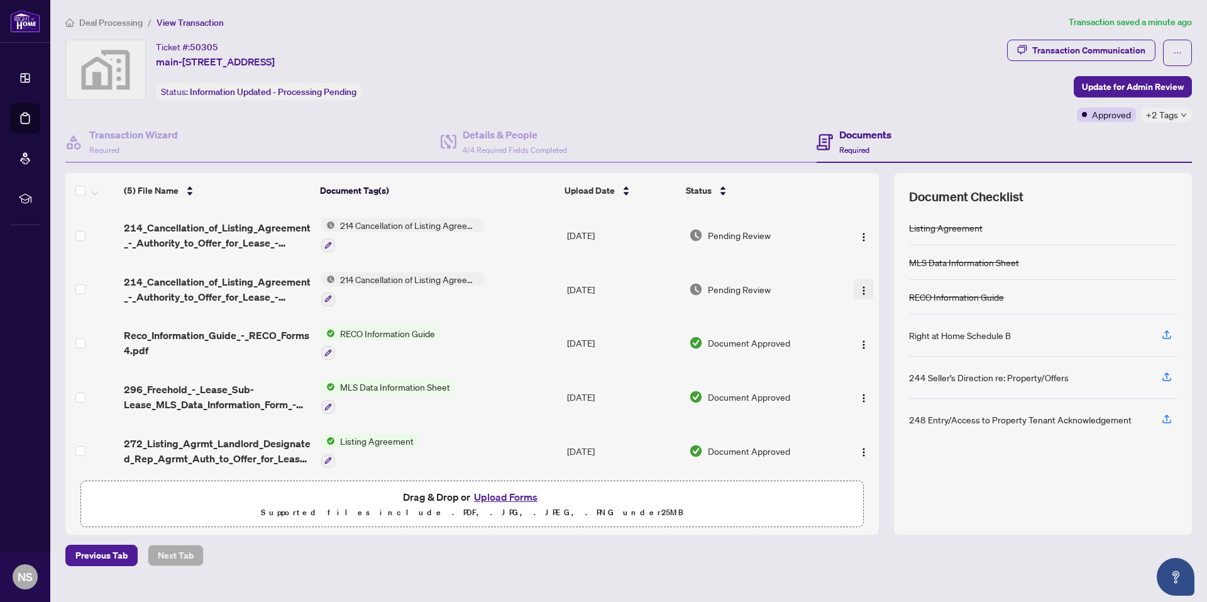
click at [859, 294] on img "button" at bounding box center [864, 291] width 10 height 10
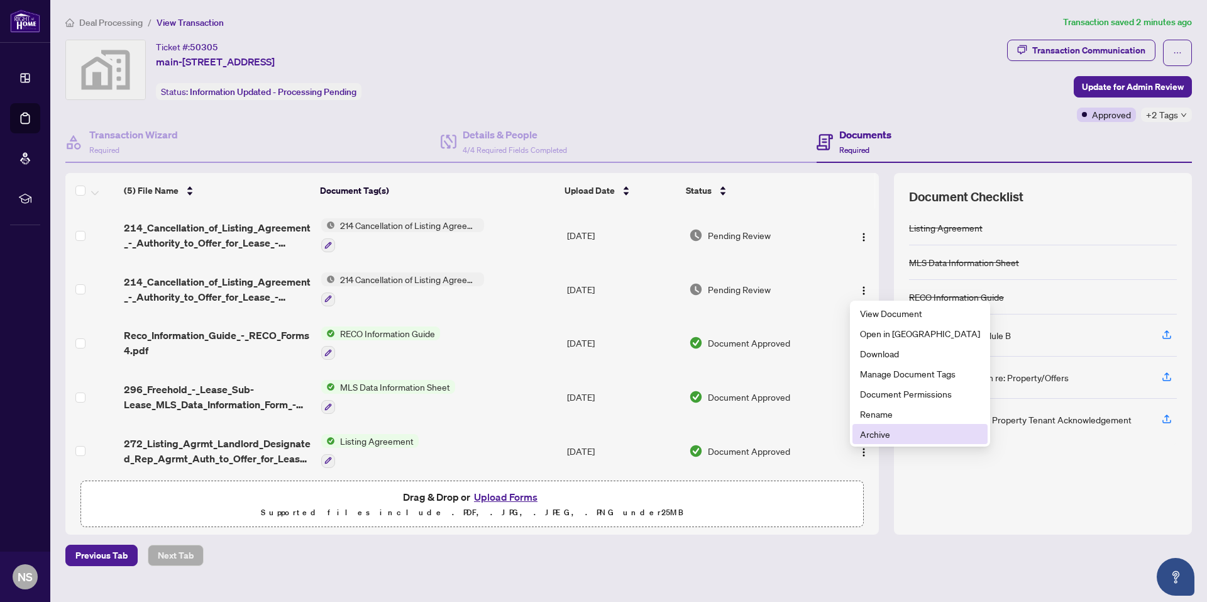
click at [874, 433] on span "Archive" at bounding box center [920, 434] width 120 height 14
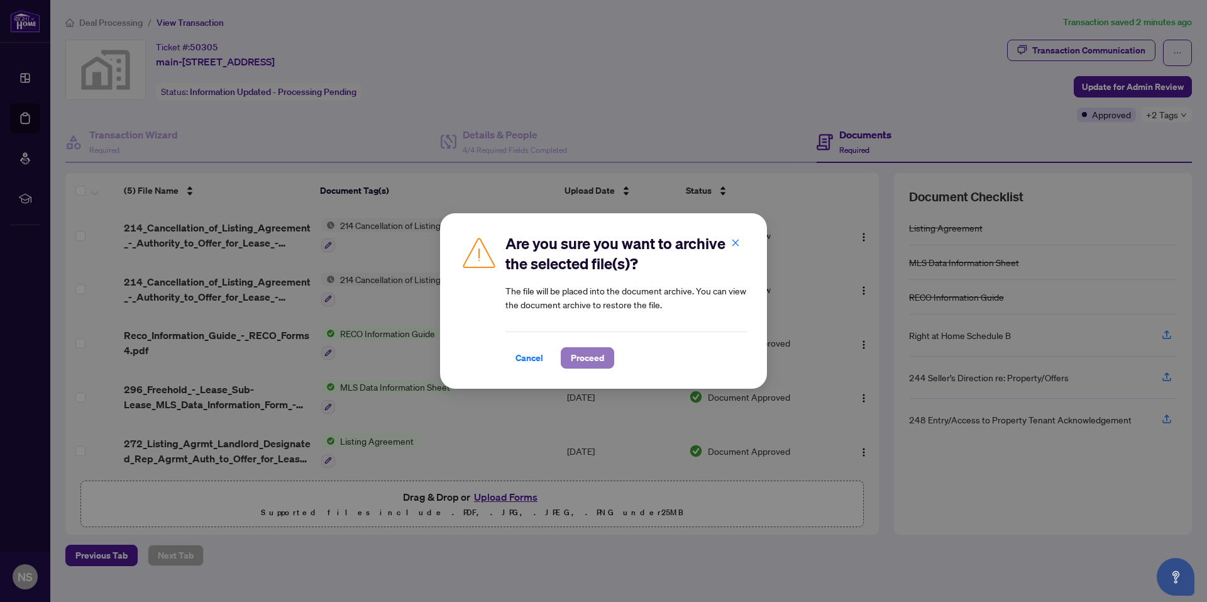
click at [580, 358] on span "Proceed" at bounding box center [587, 358] width 33 height 20
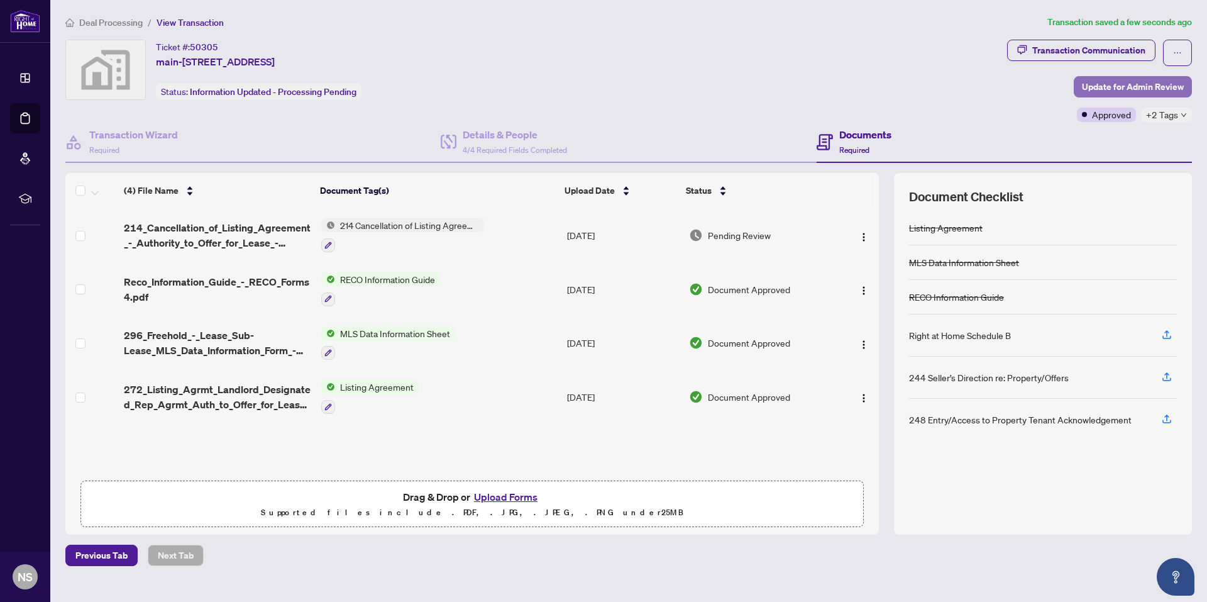
click at [1140, 86] on span "Update for Admin Review" at bounding box center [1133, 87] width 102 height 20
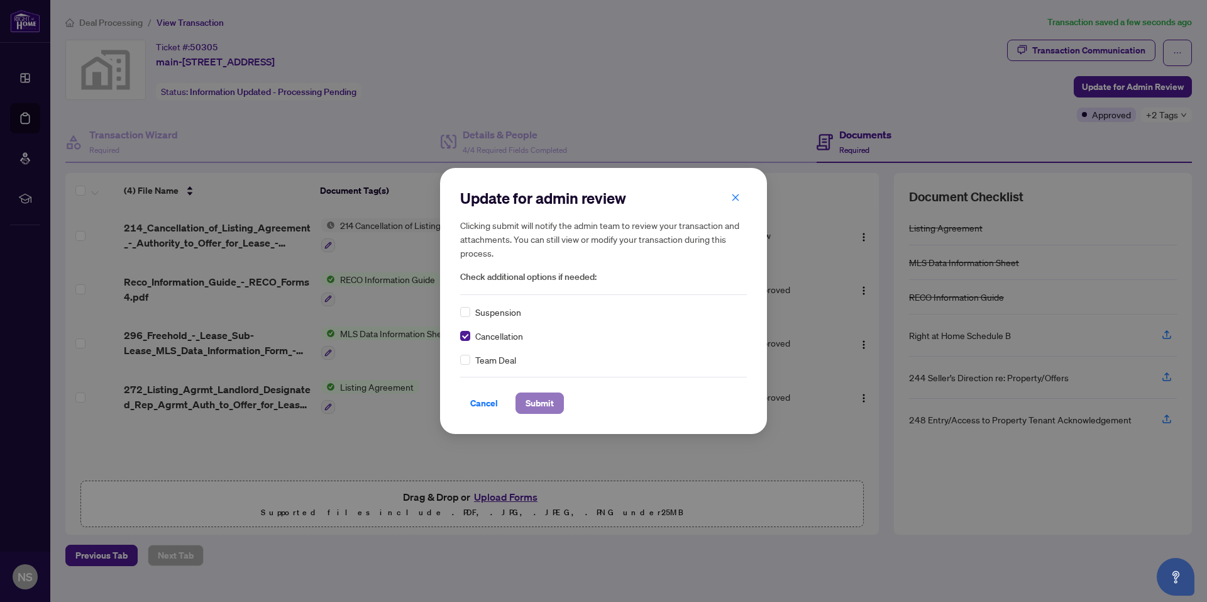
click at [542, 406] on span "Submit" at bounding box center [540, 403] width 28 height 20
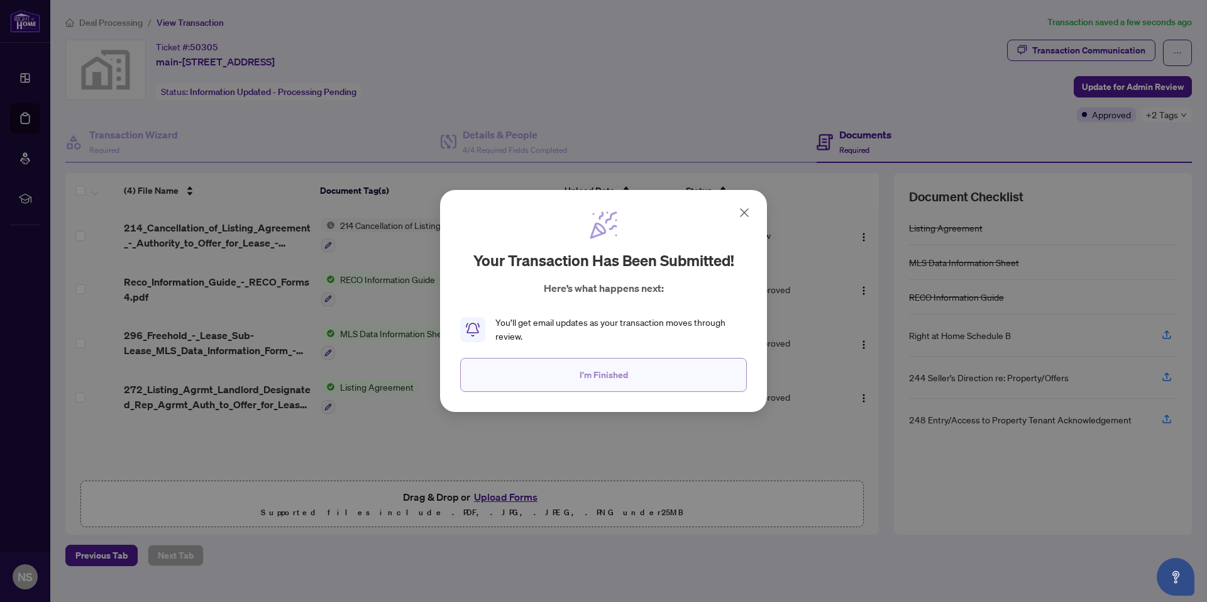
click at [550, 372] on button "I'm Finished" at bounding box center [603, 375] width 287 height 34
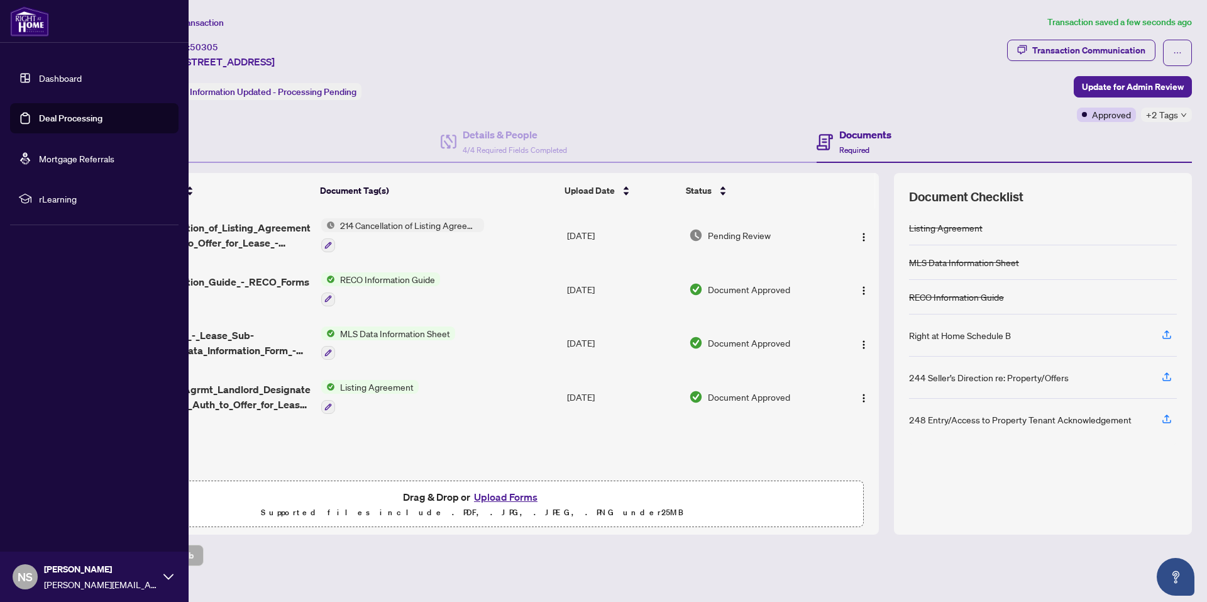
click at [26, 19] on img at bounding box center [29, 21] width 39 height 30
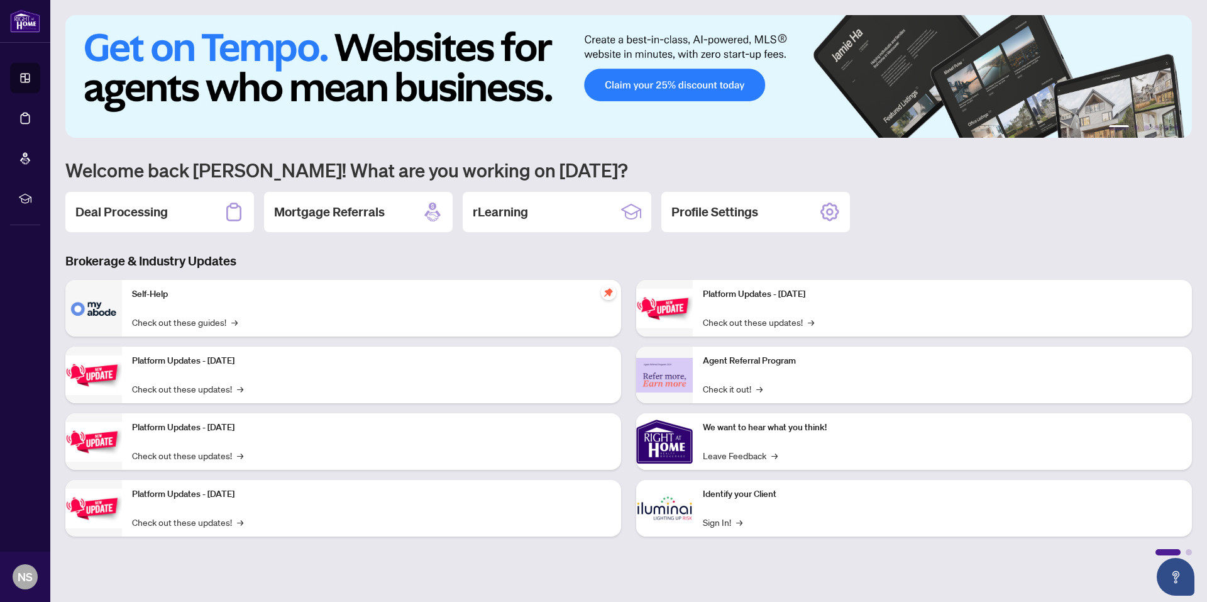
click at [660, 51] on img at bounding box center [628, 76] width 1127 height 123
